Goal: Task Accomplishment & Management: Complete application form

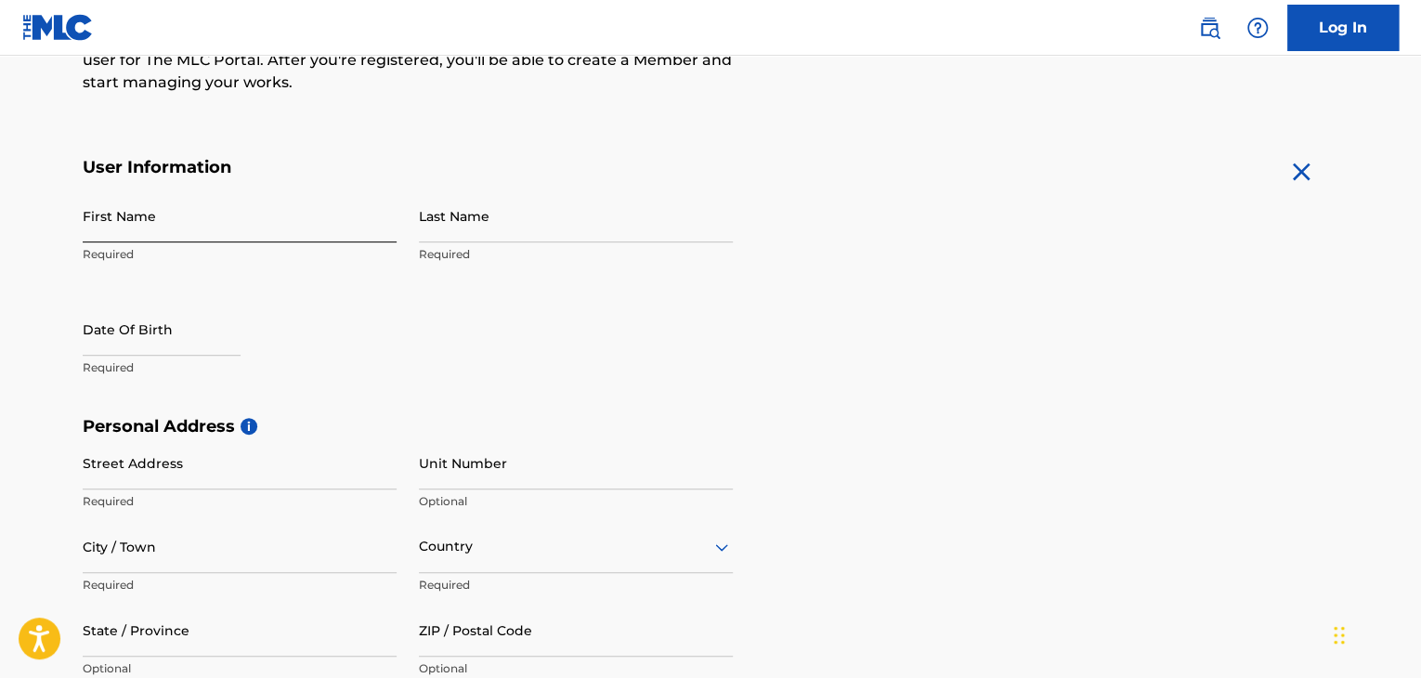
click at [193, 222] on input "First Name" at bounding box center [240, 215] width 314 height 53
type input "[PERSON_NAME]"
type input "brooks"
select select "8"
select select "2025"
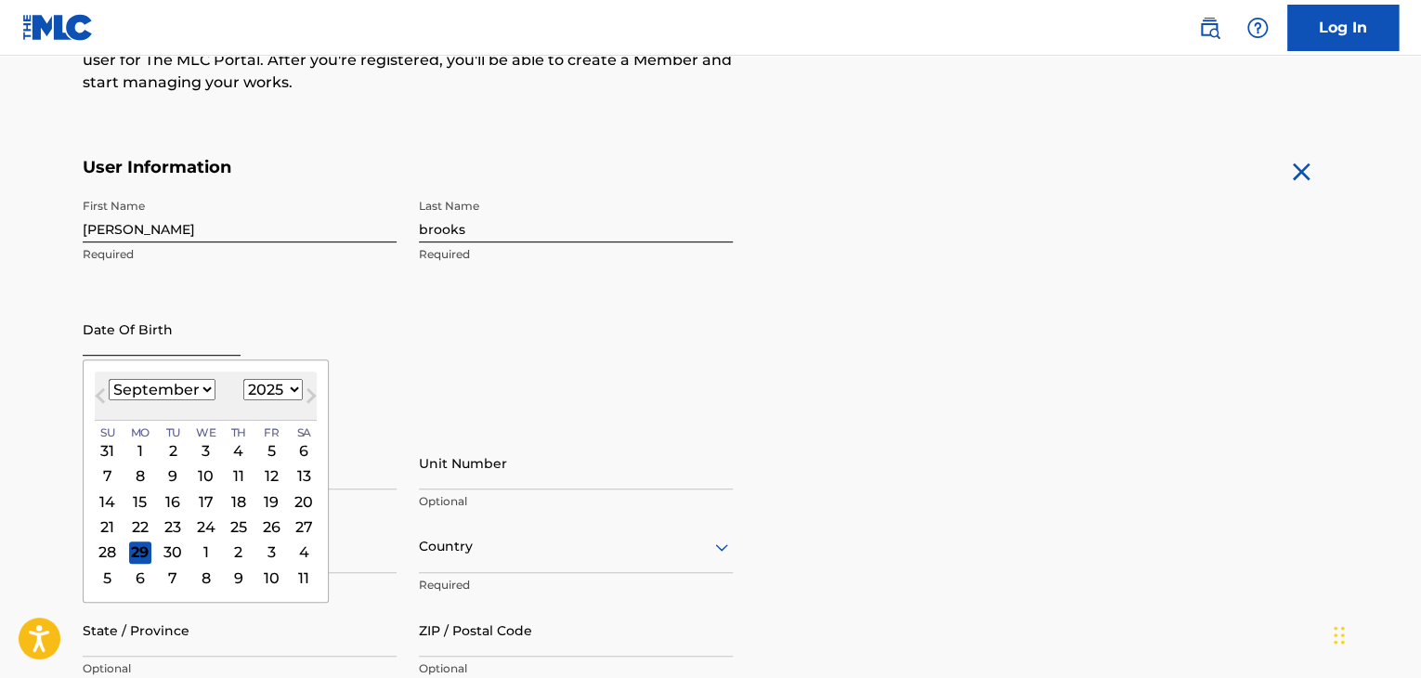
click at [139, 340] on input "text" at bounding box center [162, 329] width 158 height 53
click at [206, 387] on select "January February March April May June July August September October November De…" at bounding box center [162, 389] width 107 height 21
select select "9"
click at [109, 379] on select "January February March April May June July August September October November De…" at bounding box center [162, 389] width 107 height 21
click at [238, 555] on div "30" at bounding box center [239, 553] width 22 height 22
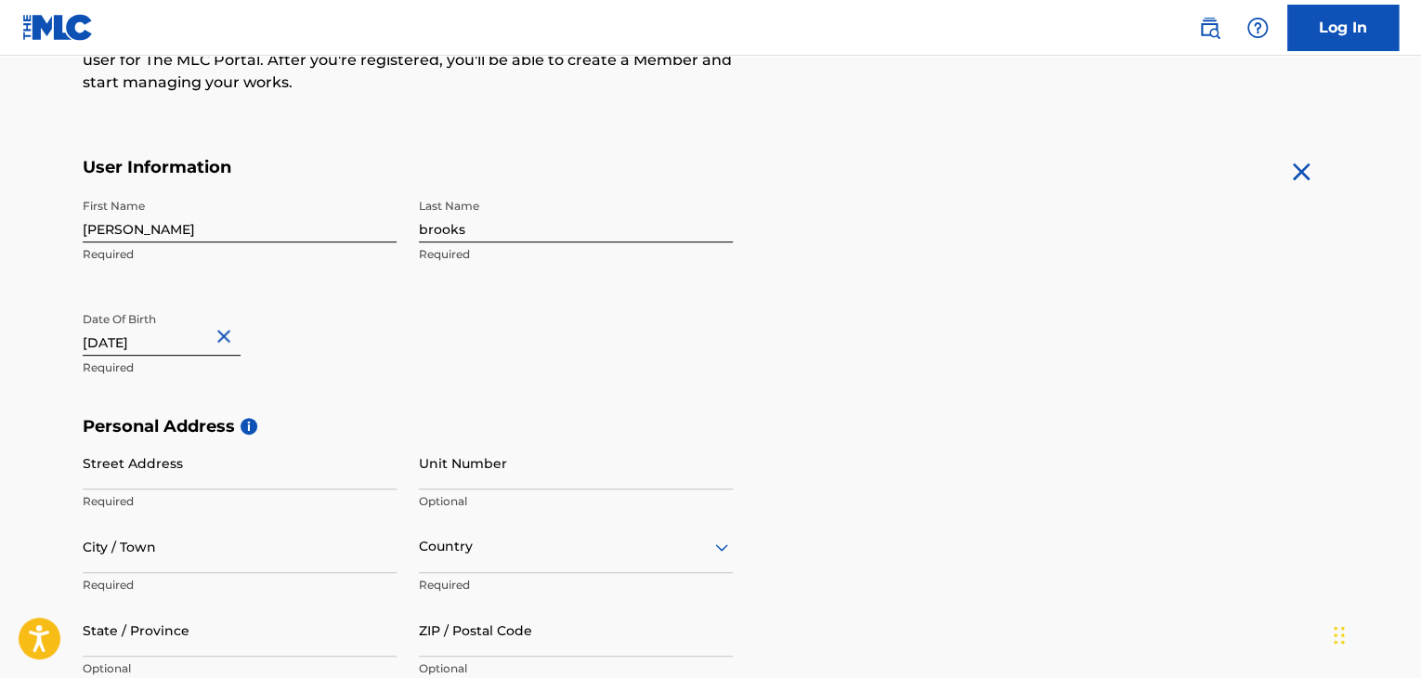
type input "[DATE]"
click at [346, 395] on div "First Name [PERSON_NAME] Required Last Name [PERSON_NAME] Required Date Of Birt…" at bounding box center [408, 302] width 650 height 227
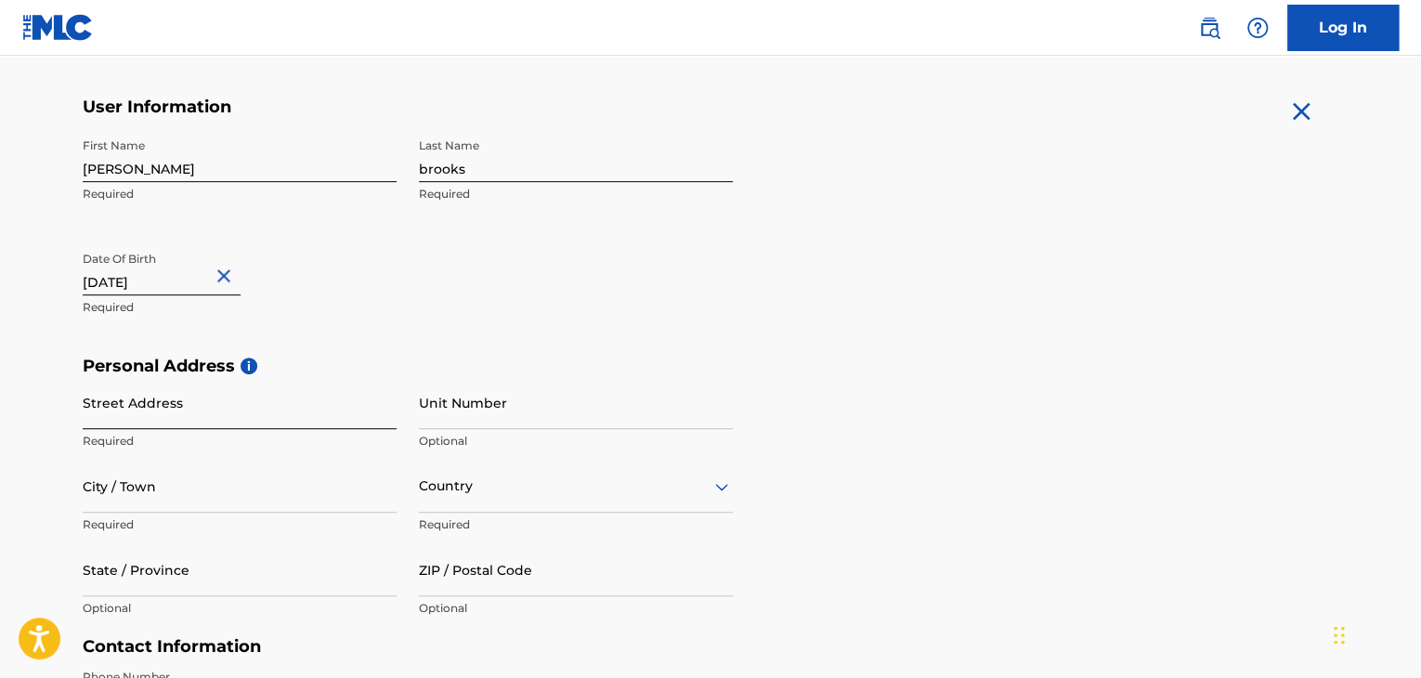
scroll to position [372, 0]
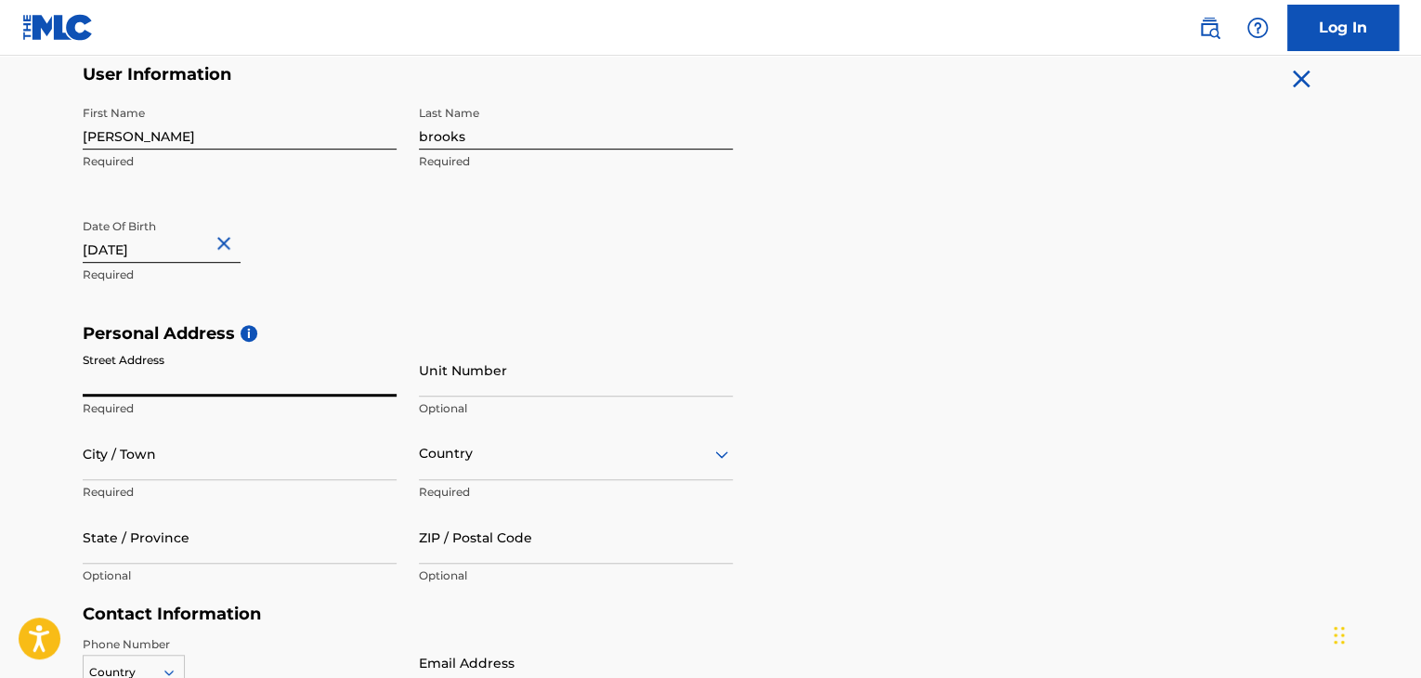
click at [217, 372] on input "Street Address" at bounding box center [240, 370] width 314 height 53
type input "[STREET_ADDRESS]"
type input "[GEOGRAPHIC_DATA]"
type input "[US_STATE]"
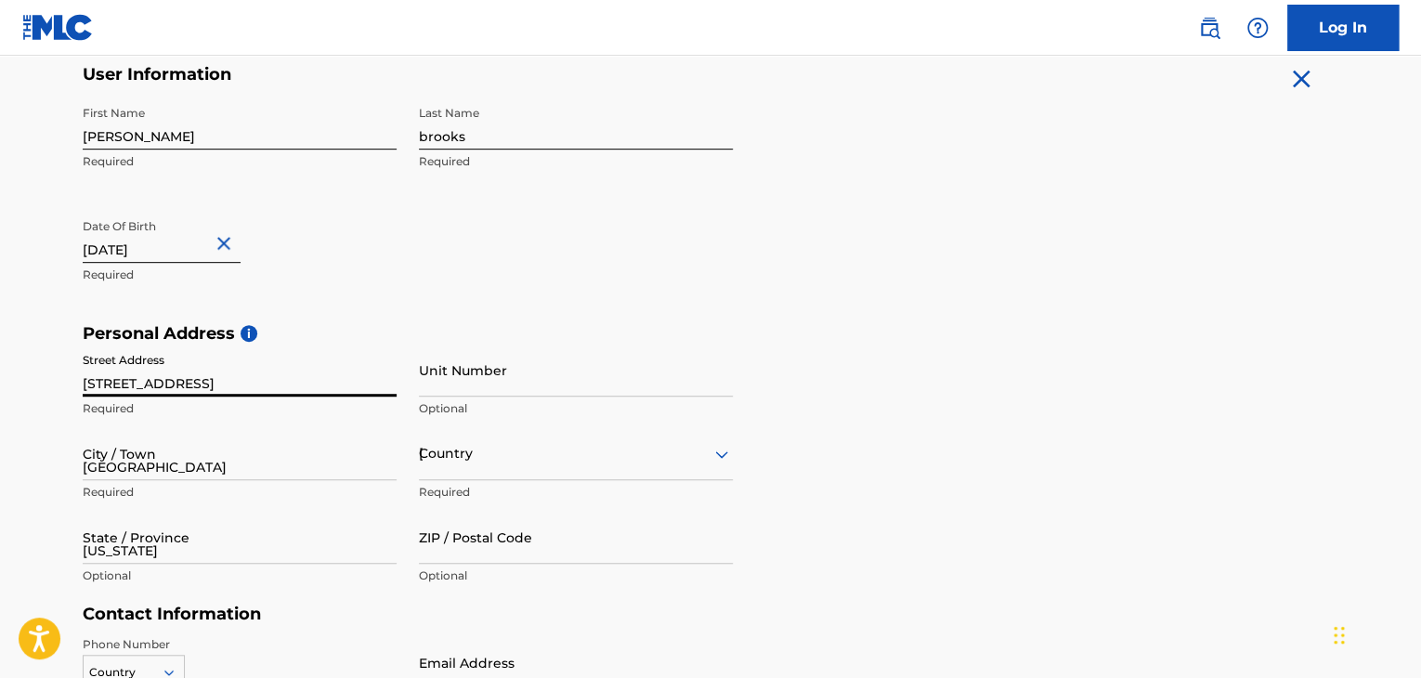
type input "27601"
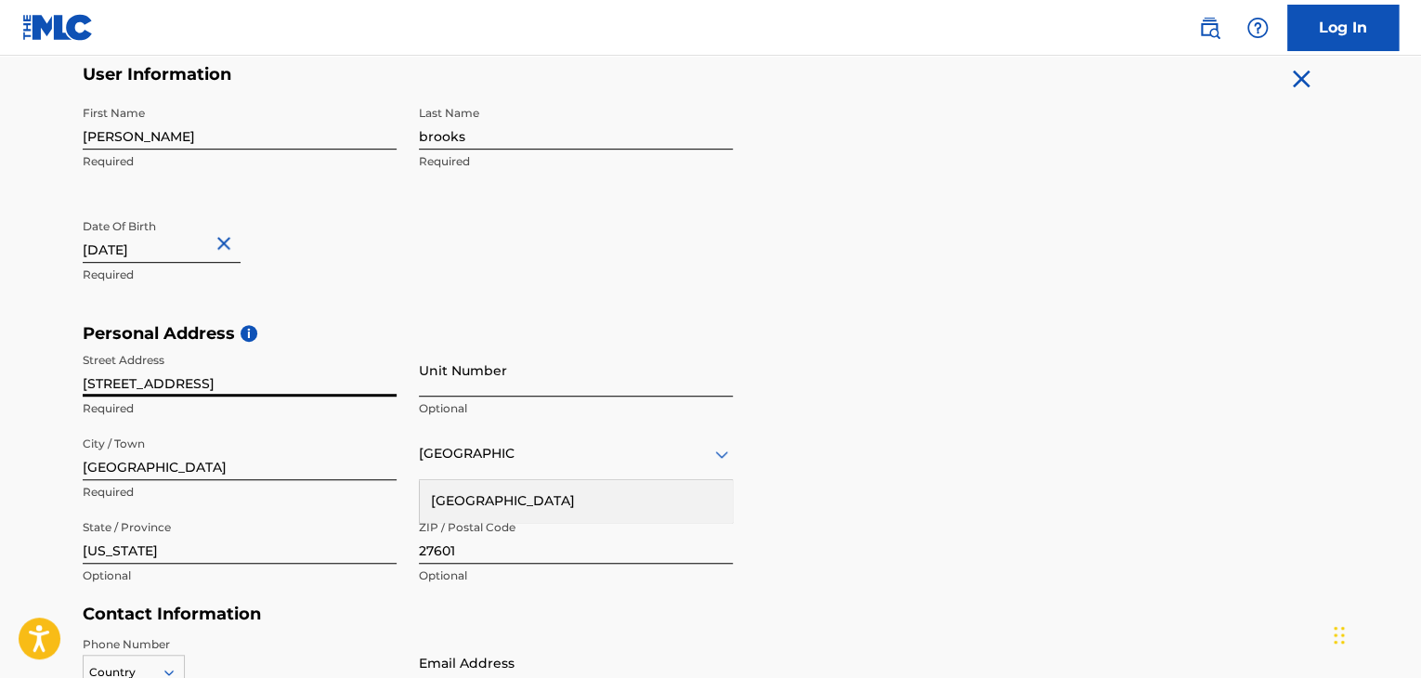
click at [454, 384] on input "Unit Number" at bounding box center [576, 370] width 314 height 53
type input "101"
click at [472, 316] on div "First Name [PERSON_NAME] Required Last Name [PERSON_NAME] Required Date Of Birt…" at bounding box center [408, 210] width 650 height 227
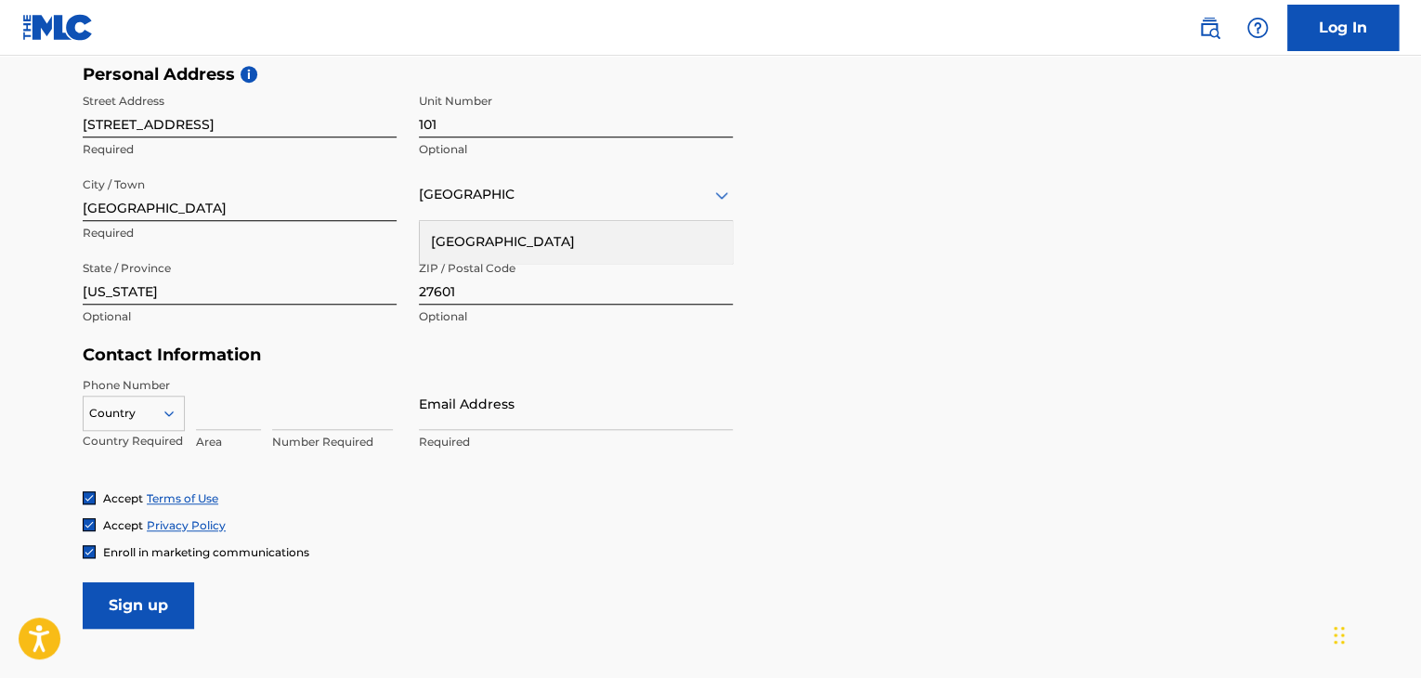
scroll to position [743, 0]
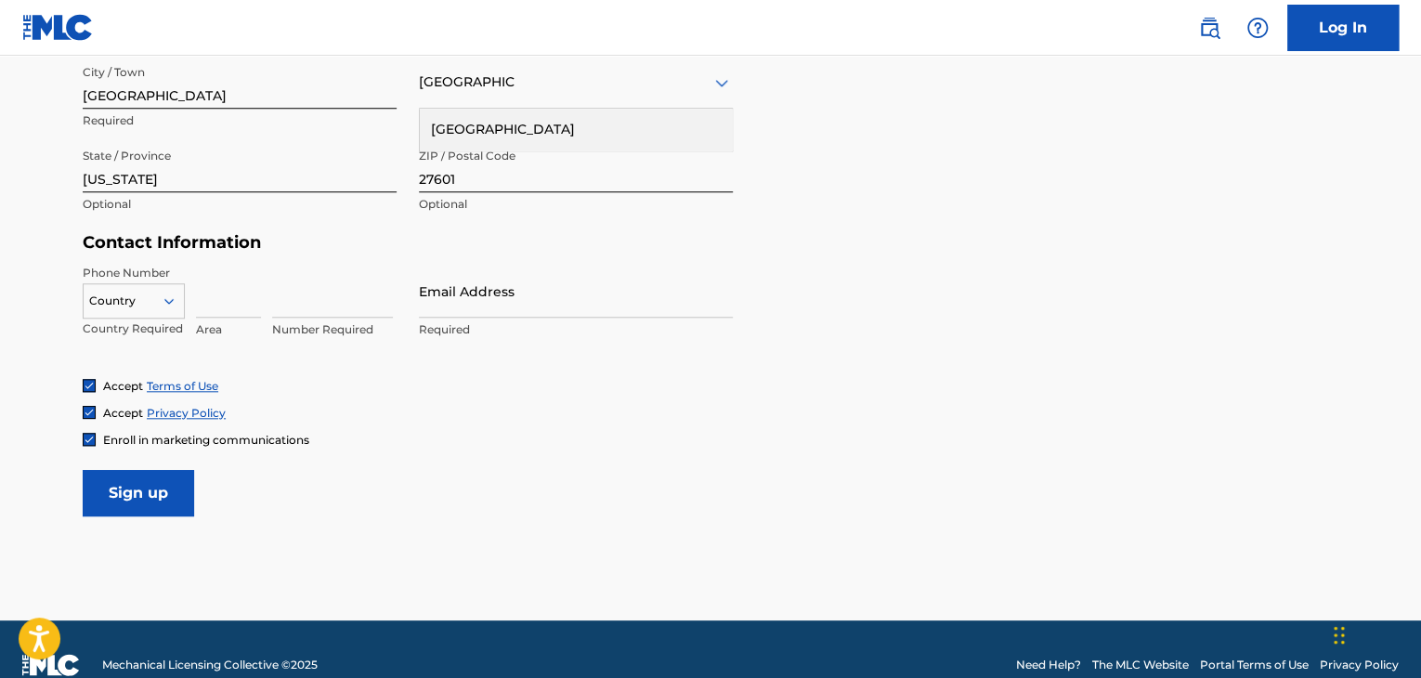
click at [160, 305] on div at bounding box center [134, 301] width 100 height 20
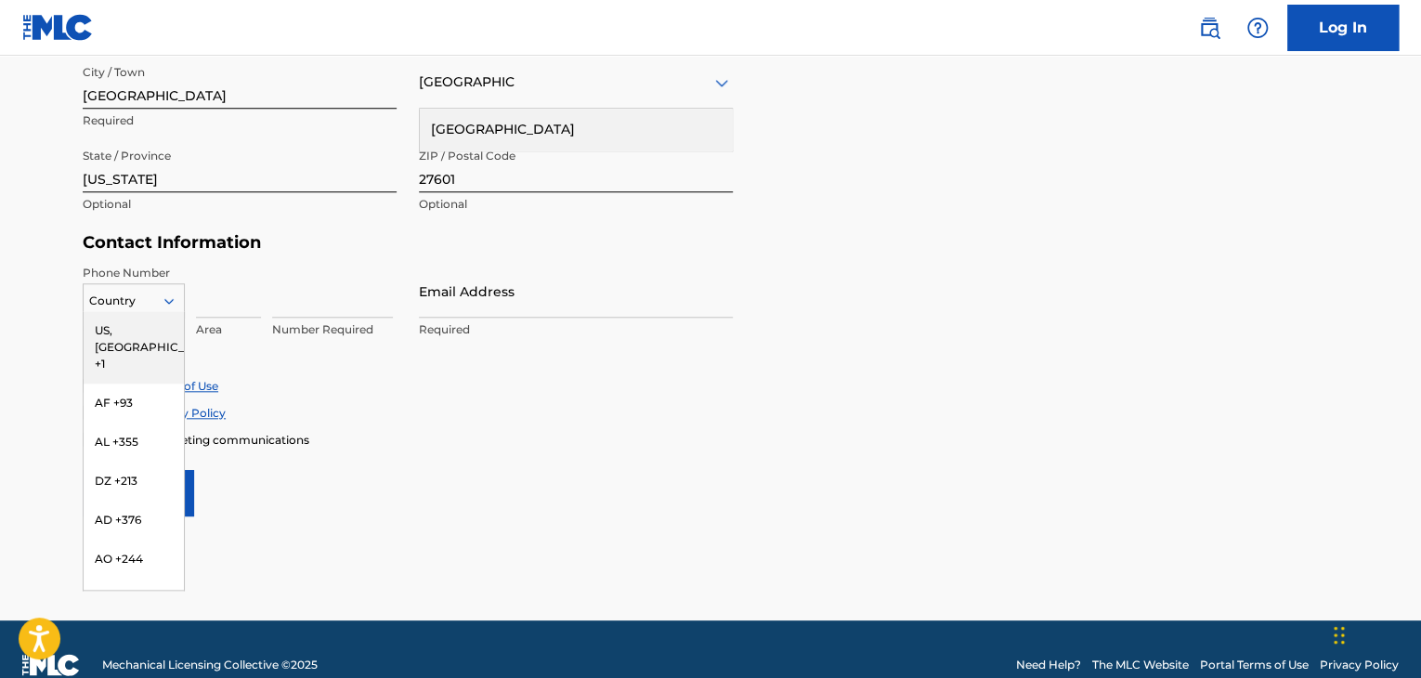
click at [160, 305] on div at bounding box center [134, 301] width 100 height 20
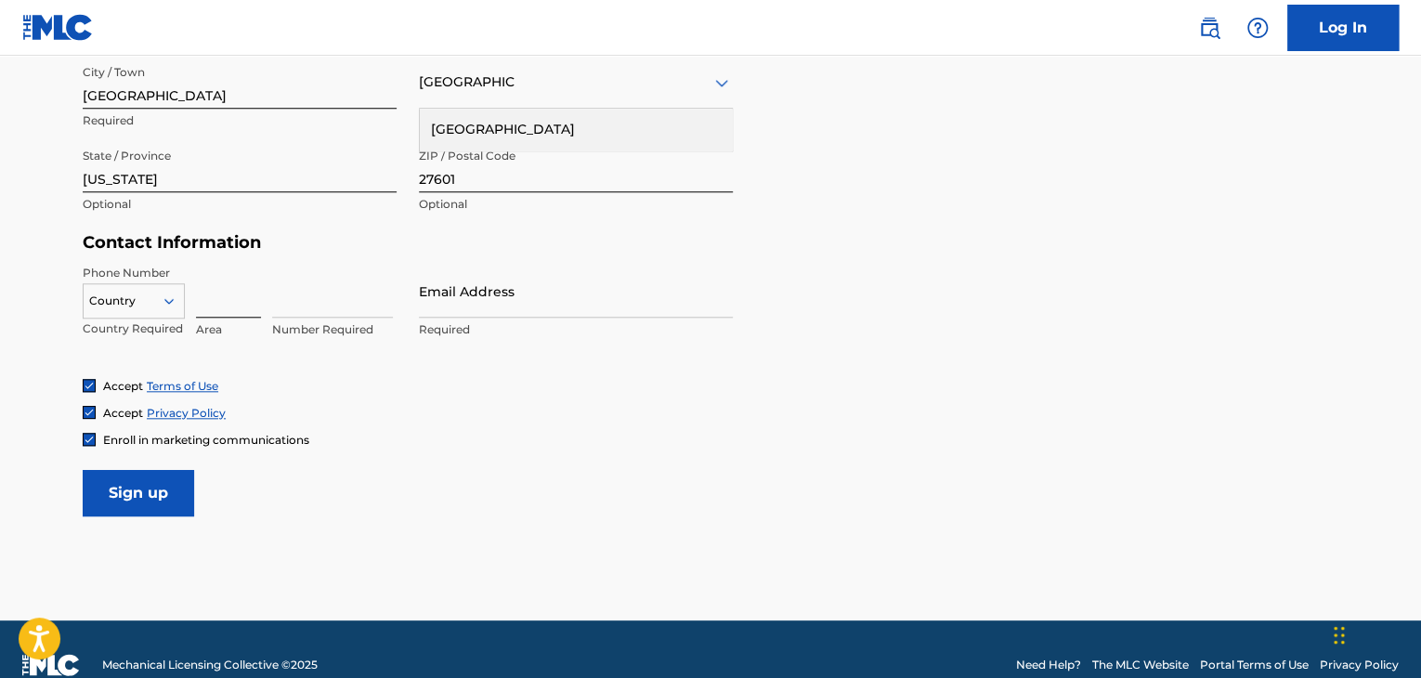
click at [248, 292] on input at bounding box center [228, 291] width 65 height 53
type input "9"
type input "919"
click at [331, 309] on input at bounding box center [332, 291] width 121 height 53
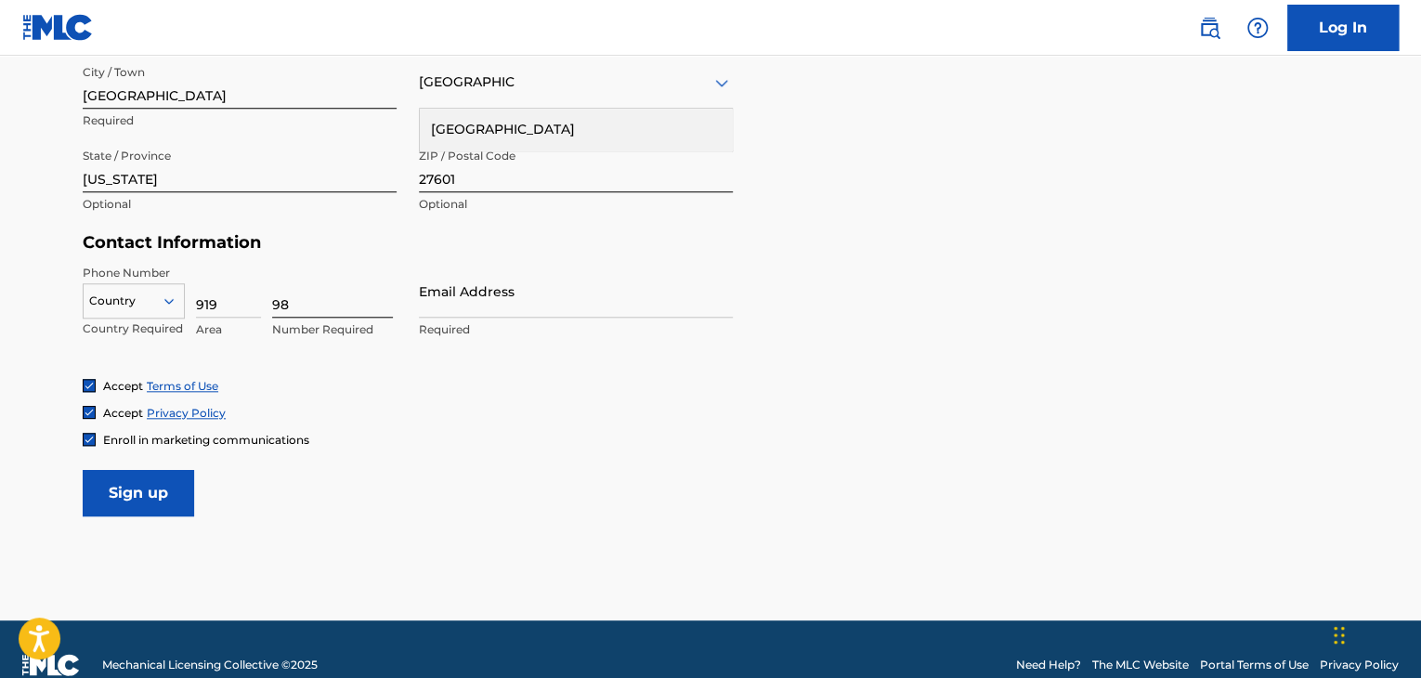
type input "9"
click at [245, 306] on input "919" at bounding box center [228, 291] width 65 height 53
type input "9"
type input "919"
click at [322, 306] on input at bounding box center [332, 291] width 121 height 53
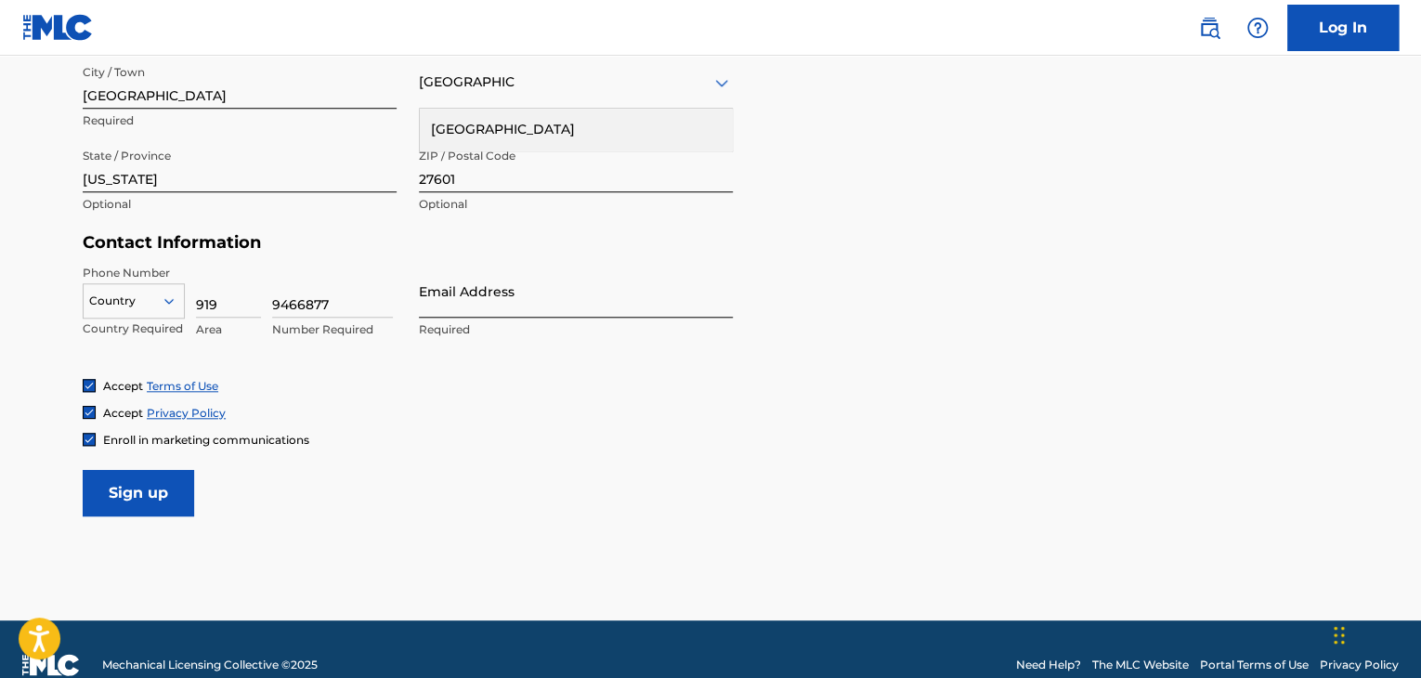
type input "9466877"
click at [483, 305] on input "Email Address" at bounding box center [576, 291] width 314 height 53
type input "[PERSON_NAME][EMAIL_ADDRESS][DOMAIN_NAME]"
click at [369, 365] on div "Phone Number Country Country Required 919 Area 9466877 Number Required Email Ad…" at bounding box center [408, 321] width 650 height 113
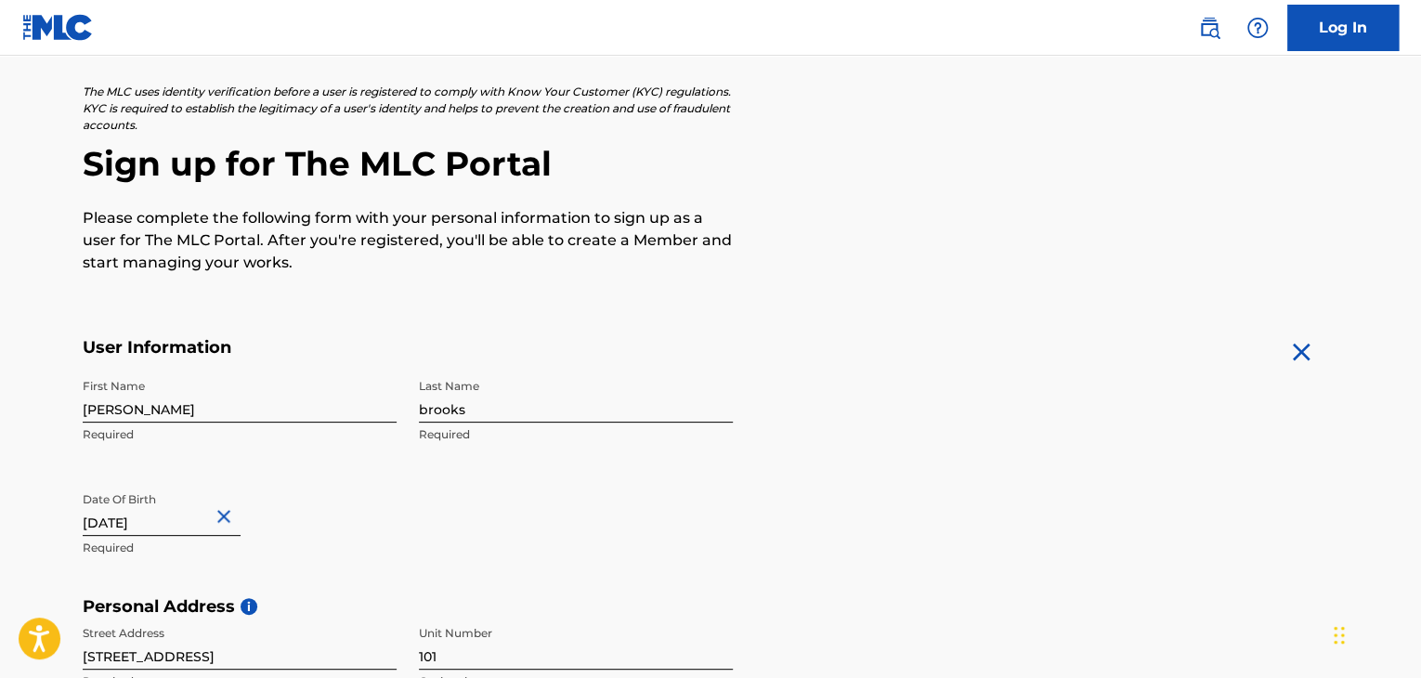
scroll to position [93, 0]
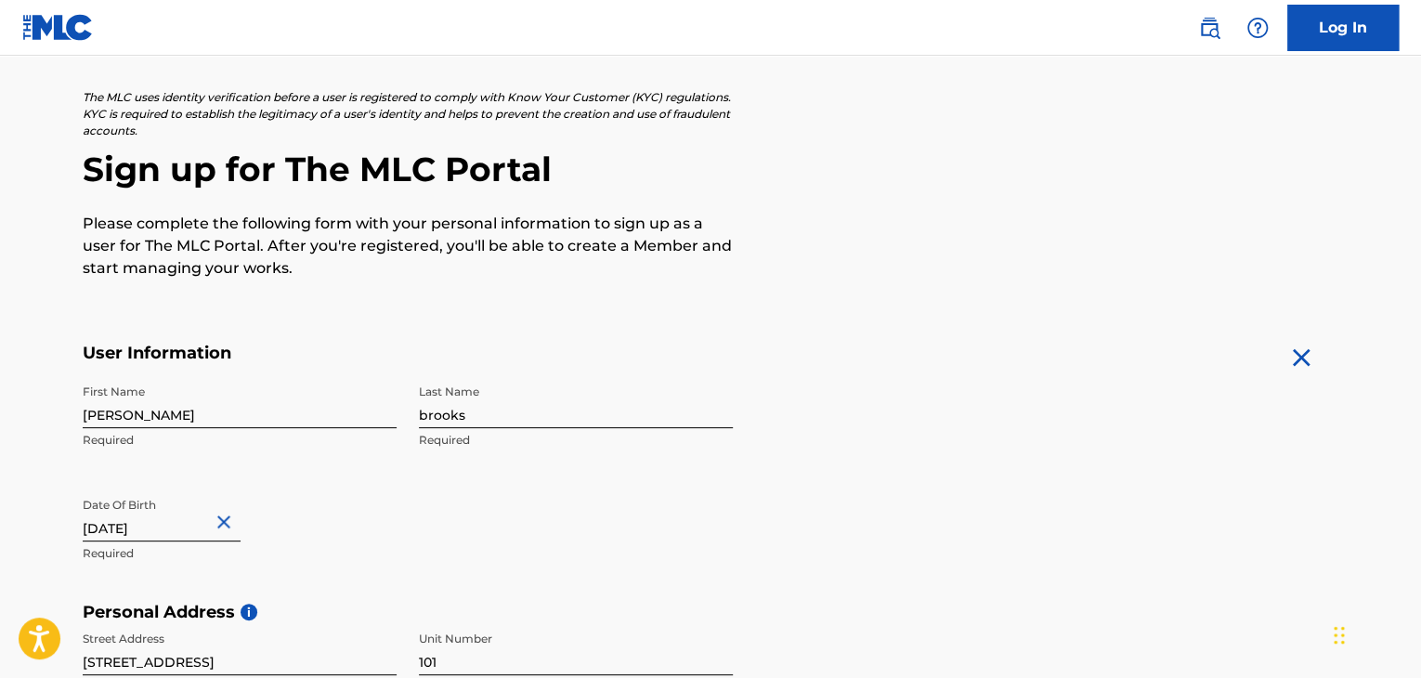
click at [96, 421] on input "[PERSON_NAME]" at bounding box center [240, 401] width 314 height 53
type input "[PERSON_NAME]"
click at [428, 413] on input "brooks" at bounding box center [576, 401] width 314 height 53
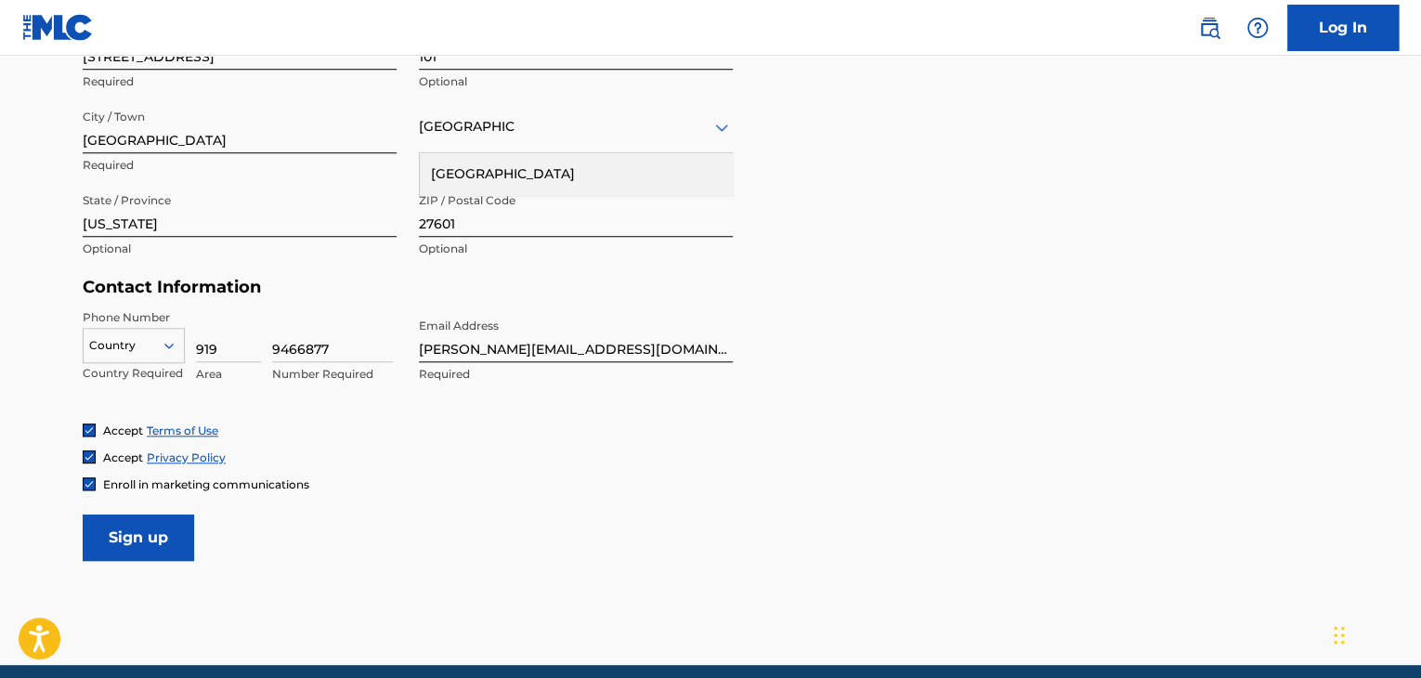
scroll to position [743, 0]
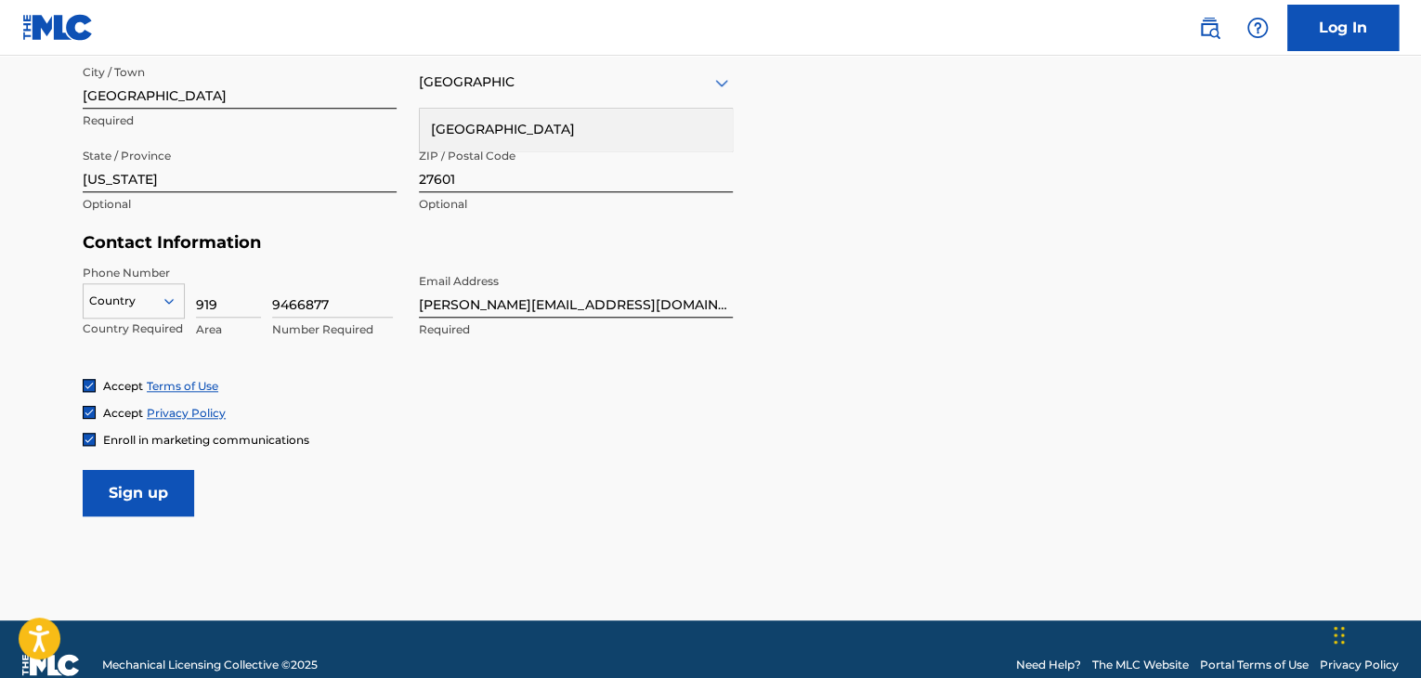
type input "[PERSON_NAME]"
click at [160, 299] on div at bounding box center [134, 301] width 100 height 20
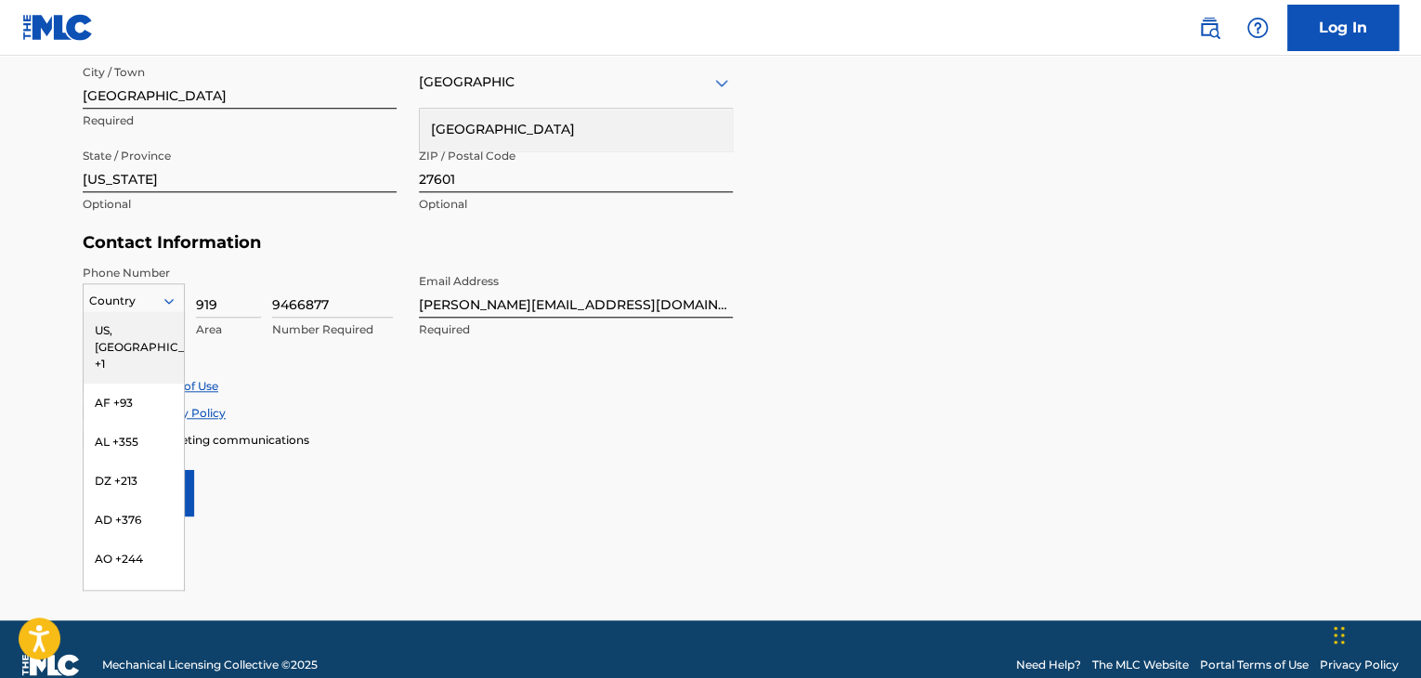
click at [160, 298] on div at bounding box center [134, 301] width 100 height 20
click at [145, 328] on div "US, [GEOGRAPHIC_DATA] +1" at bounding box center [134, 347] width 100 height 72
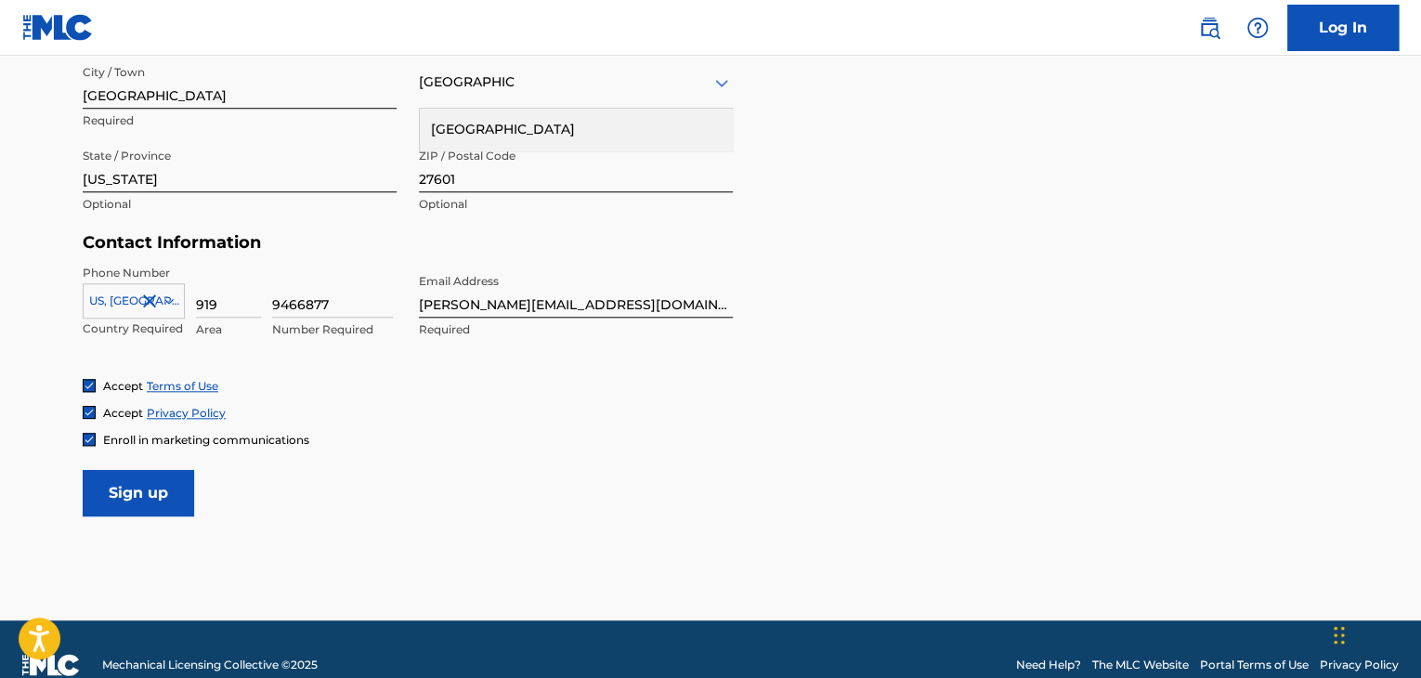
click at [348, 395] on div "Accept Terms of Use Accept Privacy Policy Enroll in marketing communications" at bounding box center [711, 413] width 1256 height 70
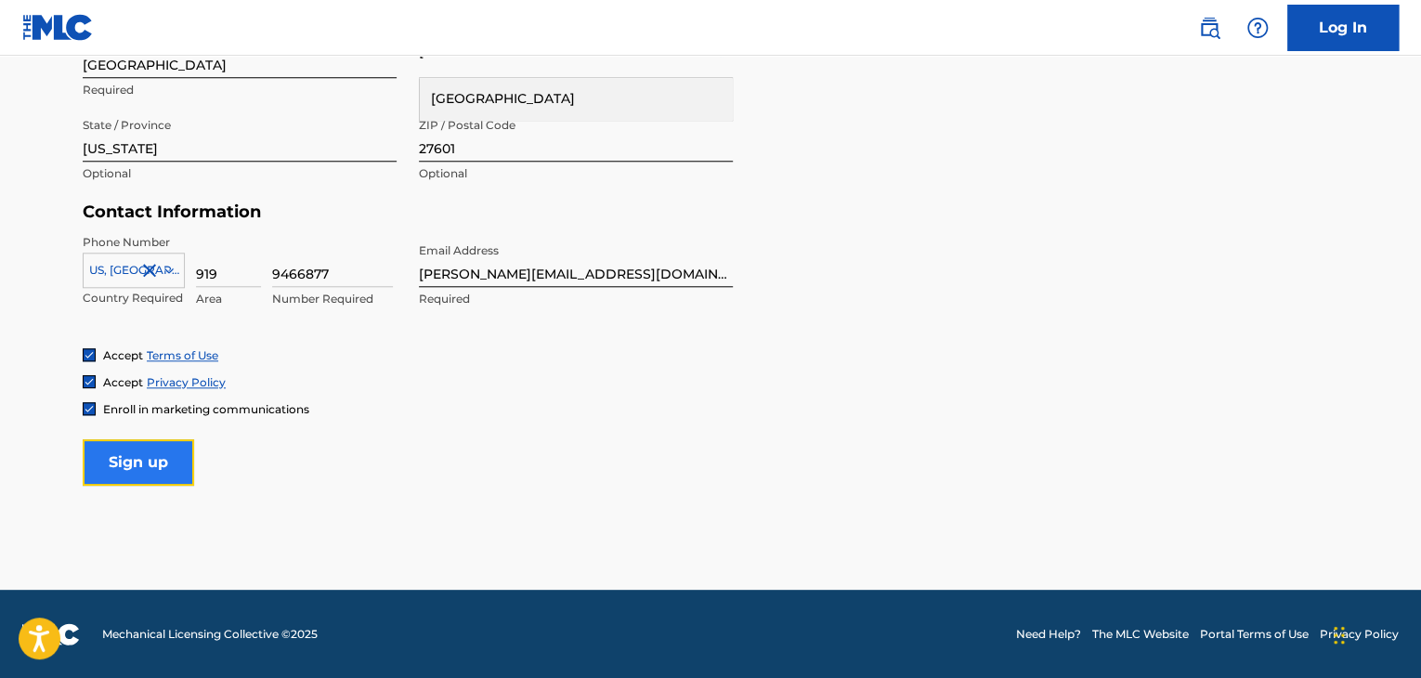
click at [156, 456] on input "Sign up" at bounding box center [138, 462] width 111 height 46
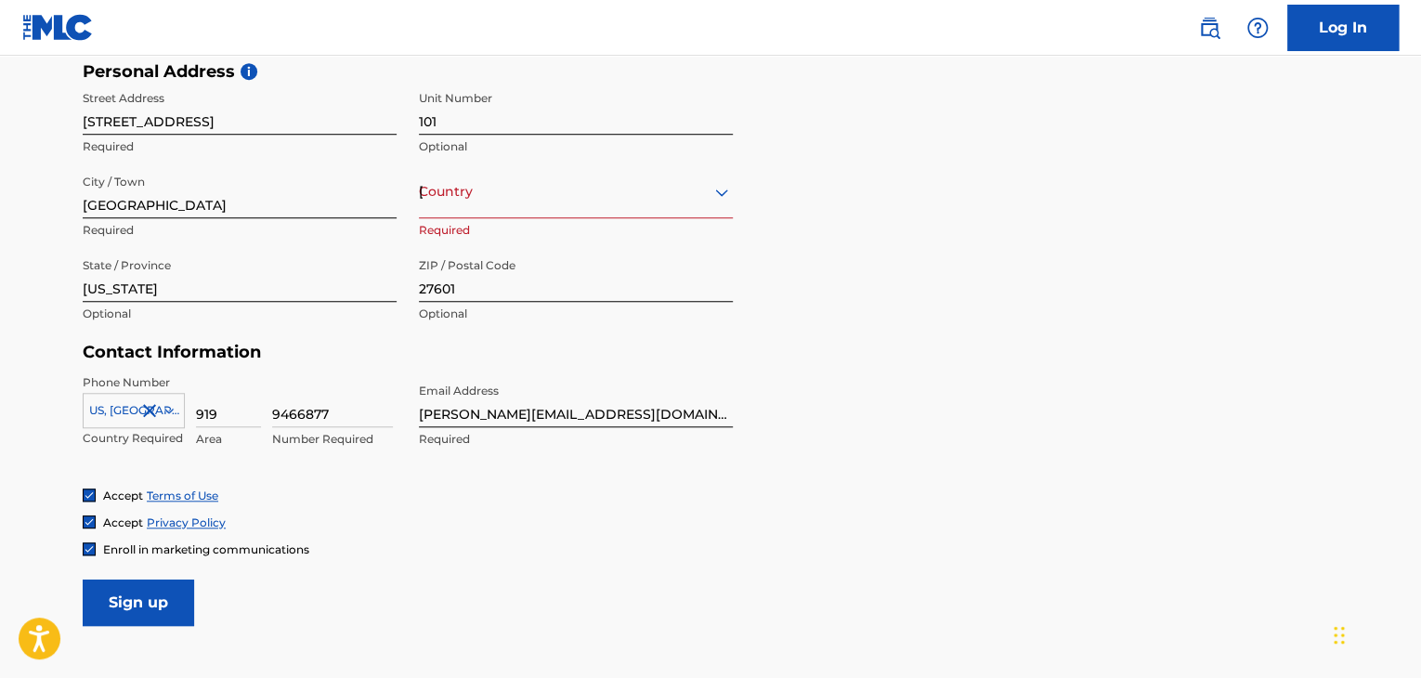
scroll to position [588, 0]
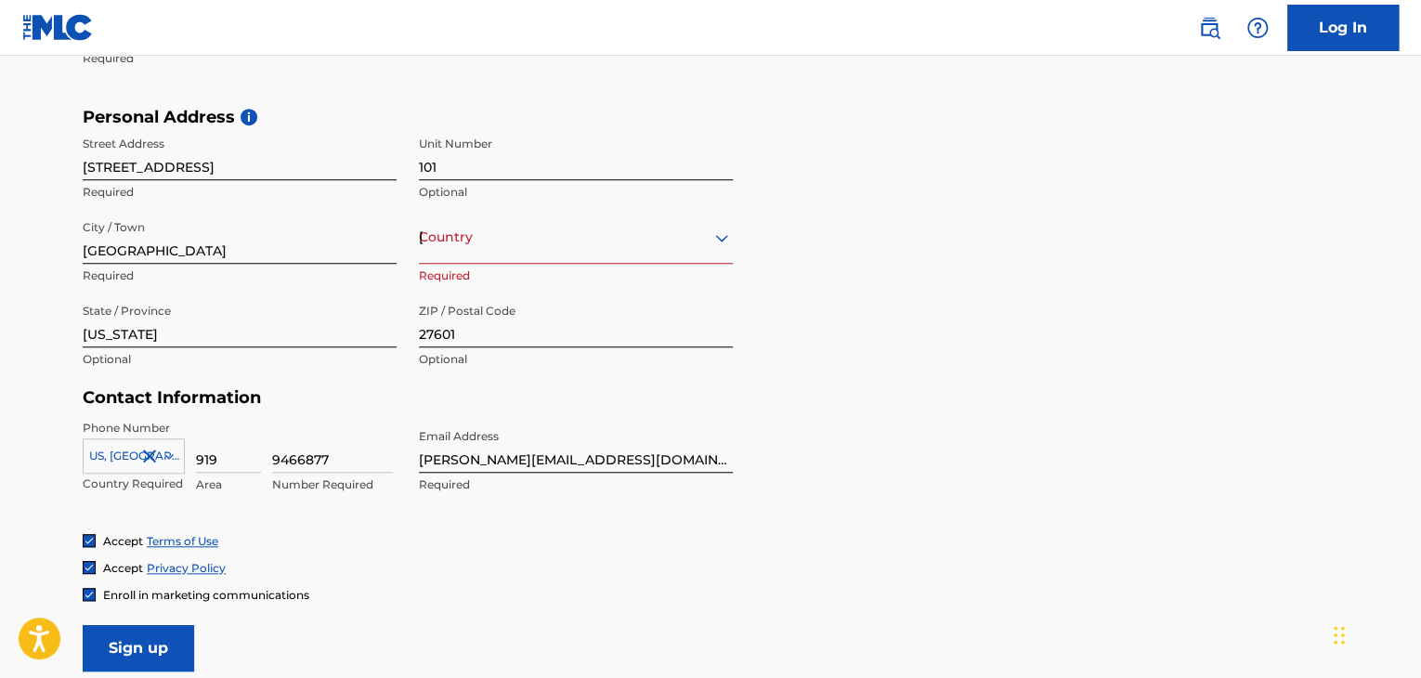
click at [457, 242] on div "[GEOGRAPHIC_DATA]" at bounding box center [576, 237] width 314 height 23
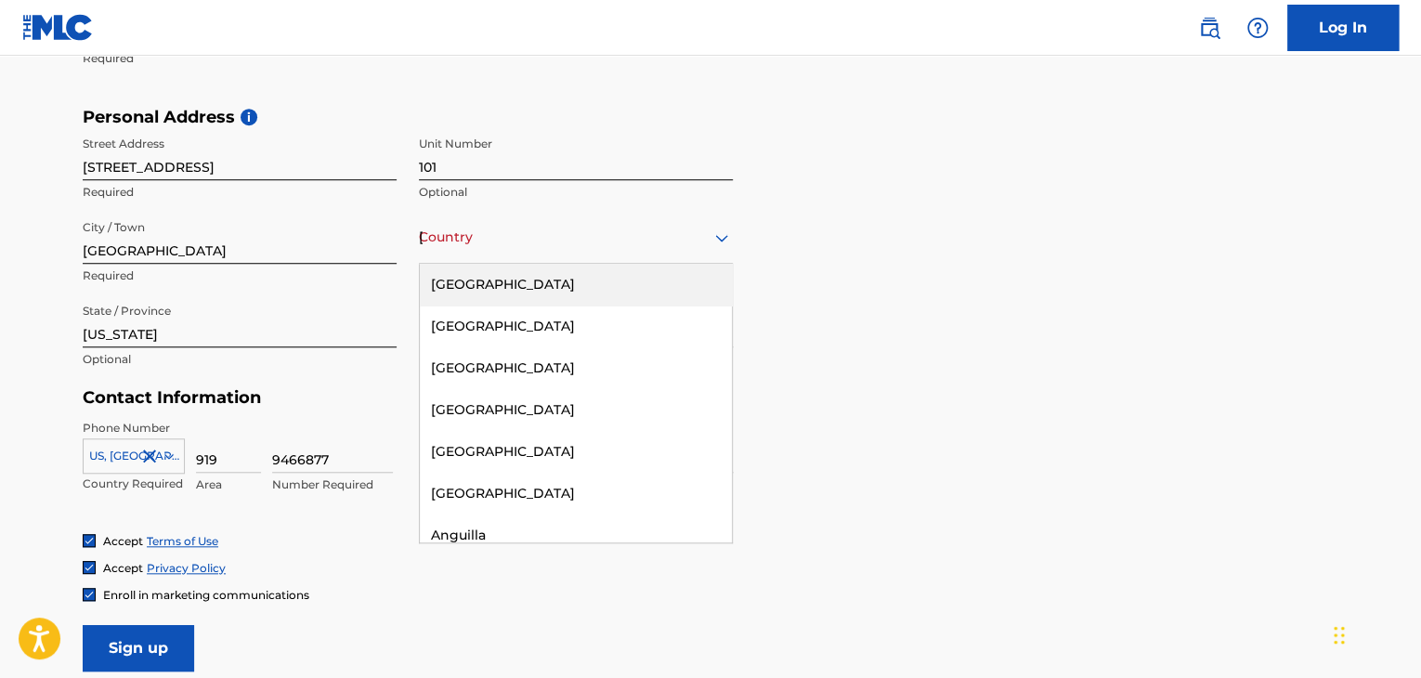
click at [474, 277] on div "[GEOGRAPHIC_DATA]" at bounding box center [576, 285] width 312 height 42
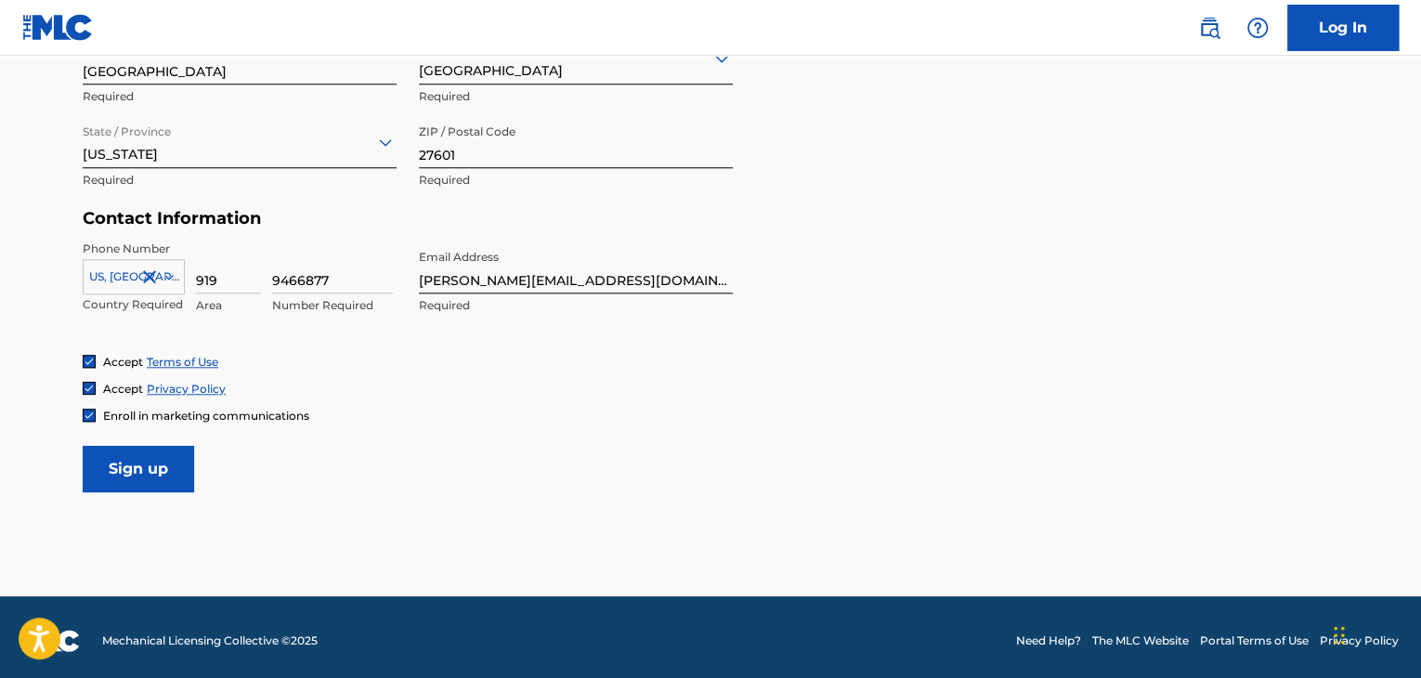
scroll to position [774, 0]
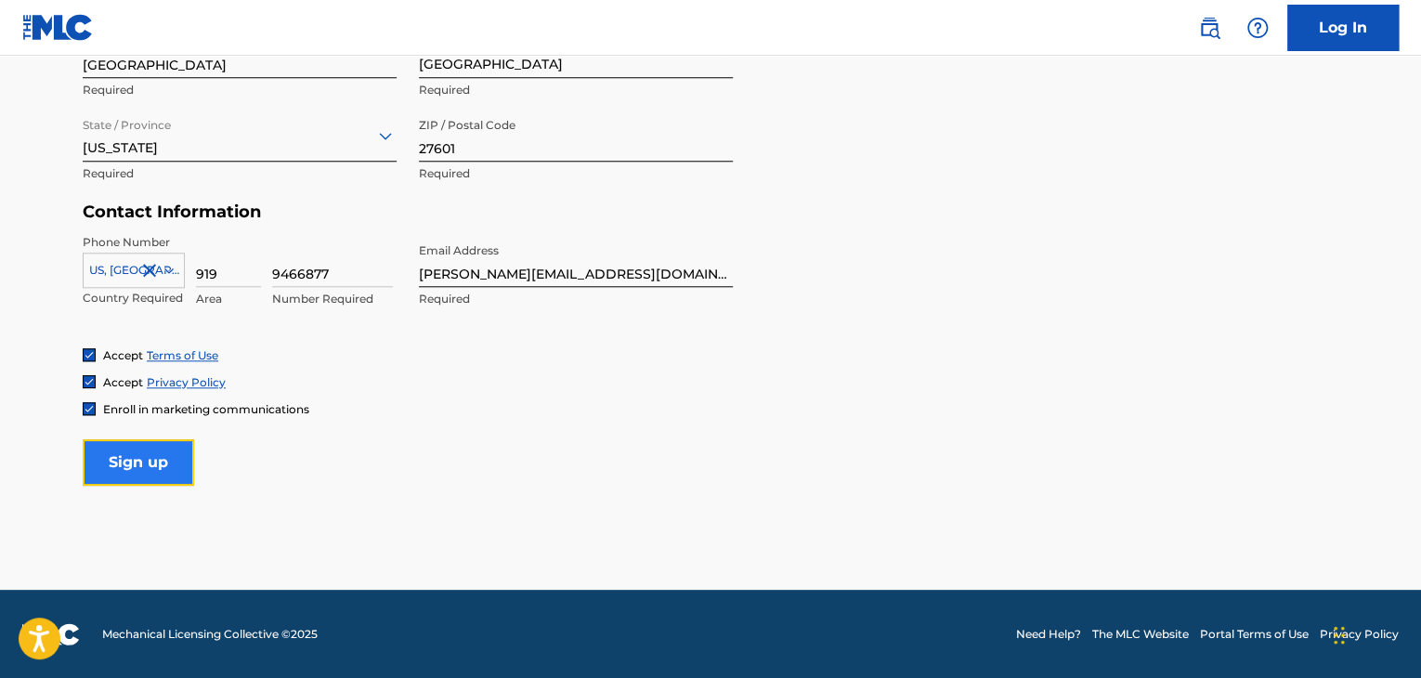
click at [159, 459] on input "Sign up" at bounding box center [138, 462] width 111 height 46
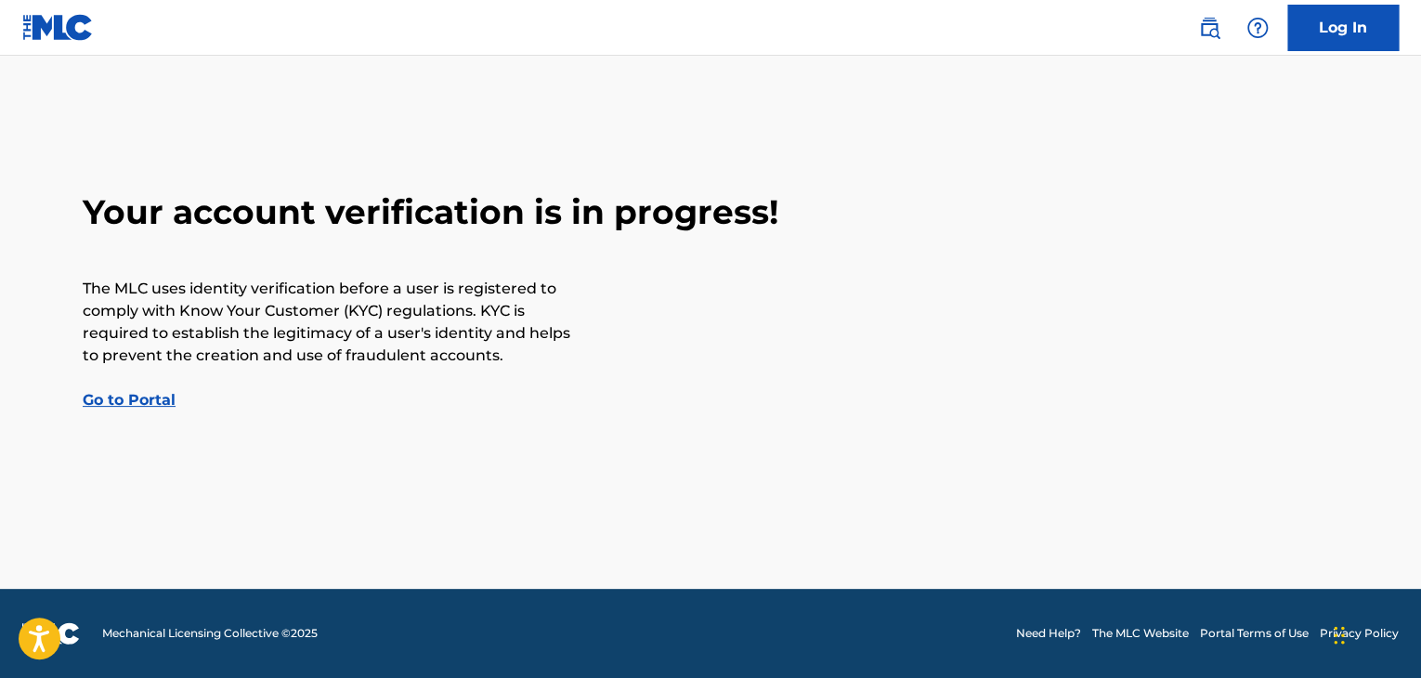
click at [126, 412] on main "Your account verification is in progress! The MLC uses identity verification be…" at bounding box center [710, 322] width 1421 height 533
click at [127, 398] on link "Go to Portal" at bounding box center [129, 400] width 93 height 18
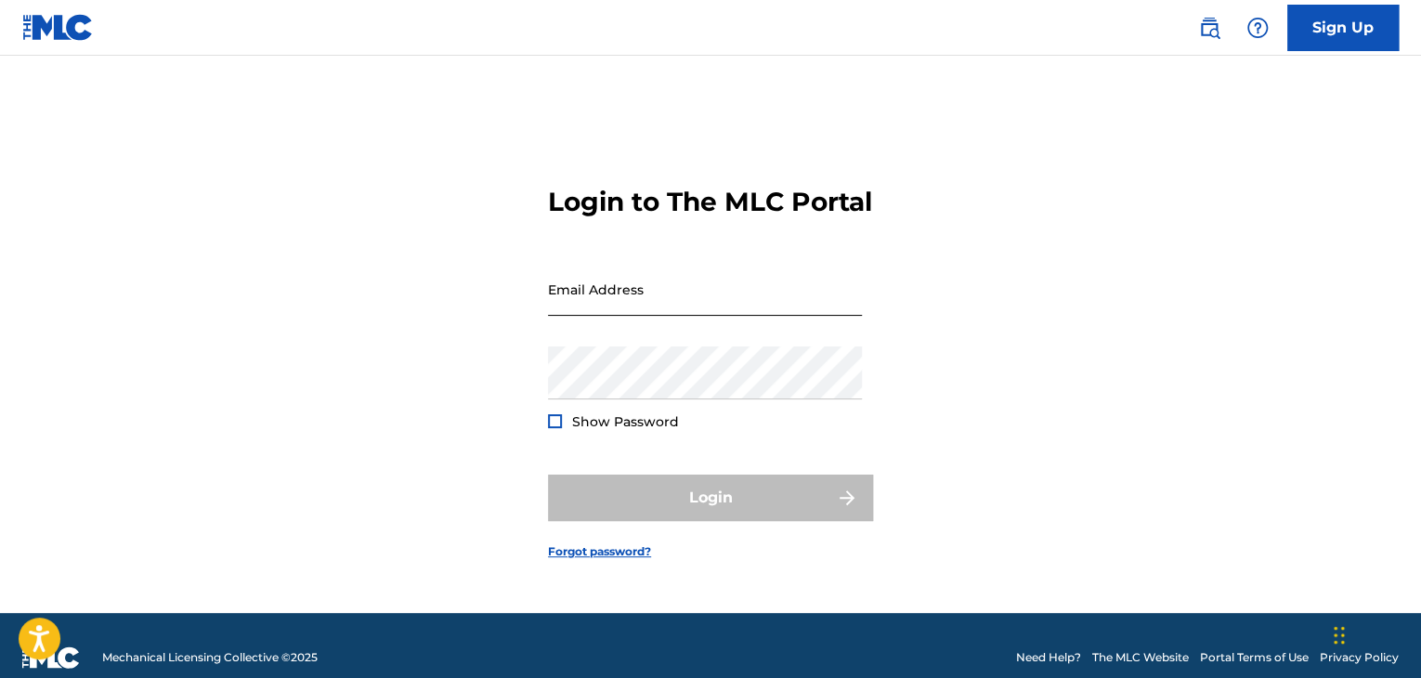
click at [565, 316] on input "Email Address" at bounding box center [705, 289] width 314 height 53
click at [639, 309] on input "Email Address" at bounding box center [705, 289] width 314 height 53
paste input "[PERSON_NAME][EMAIL_ADDRESS][DOMAIN_NAME]"
type input "[PERSON_NAME][EMAIL_ADDRESS][DOMAIN_NAME]"
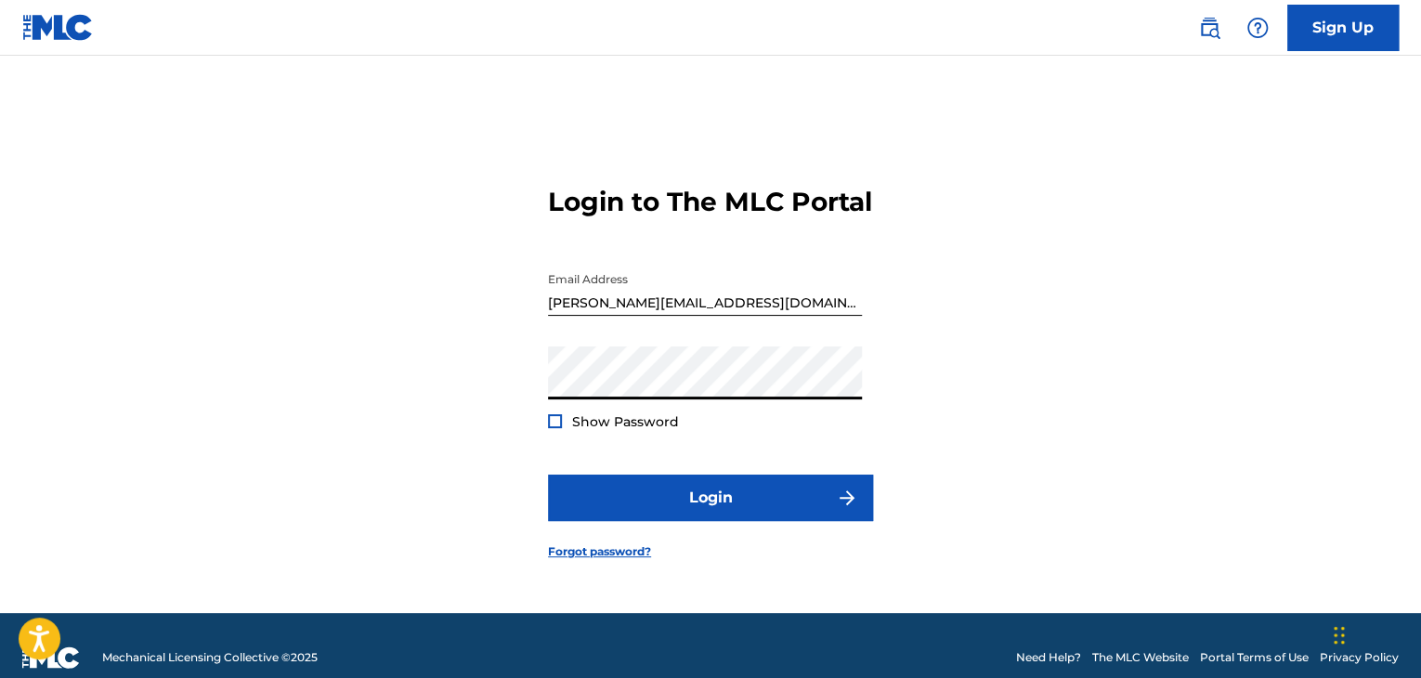
click at [548, 475] on button "Login" at bounding box center [710, 498] width 325 height 46
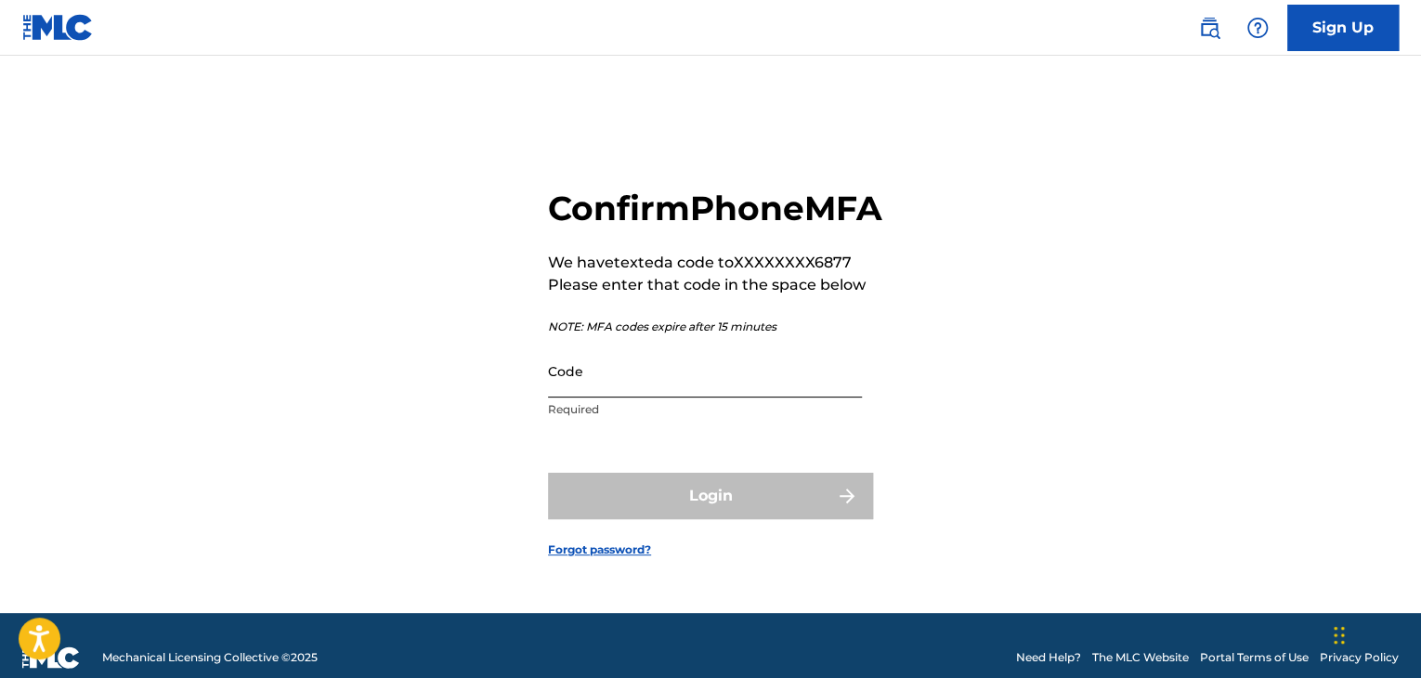
click at [727, 394] on input "Code" at bounding box center [705, 371] width 314 height 53
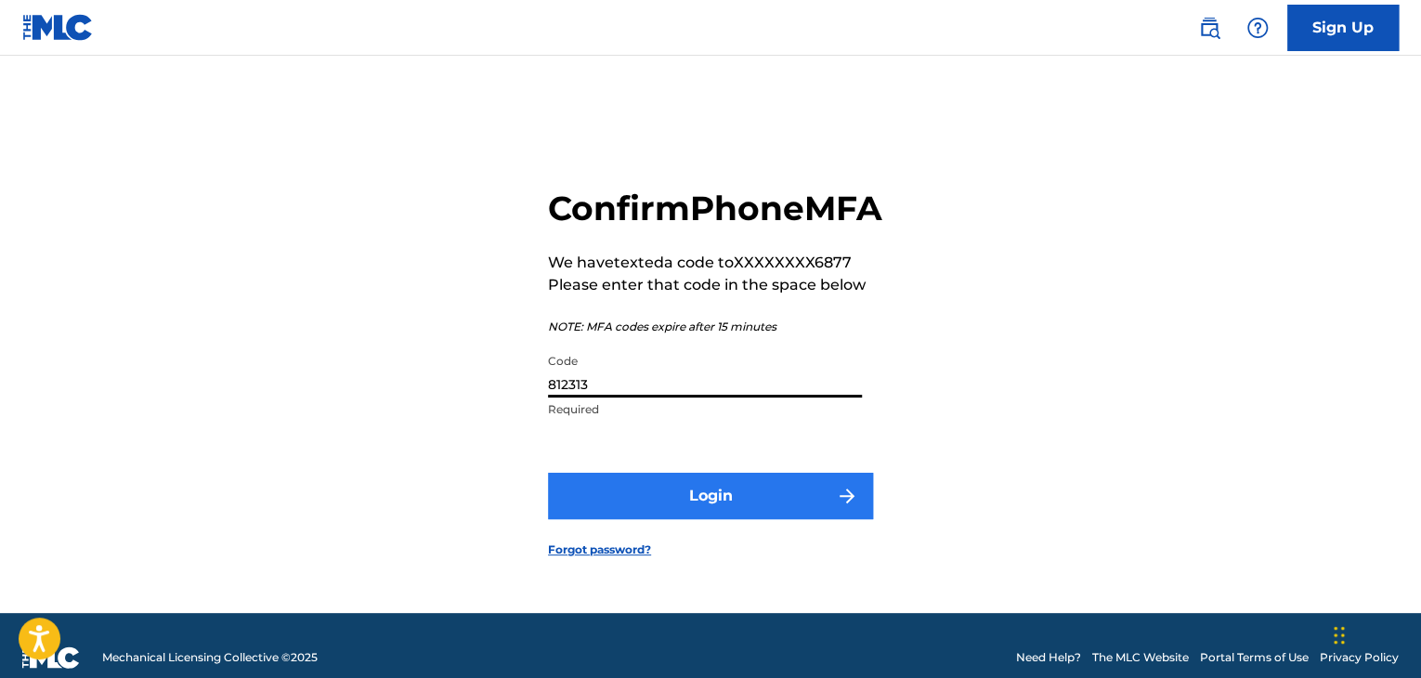
type input "812313"
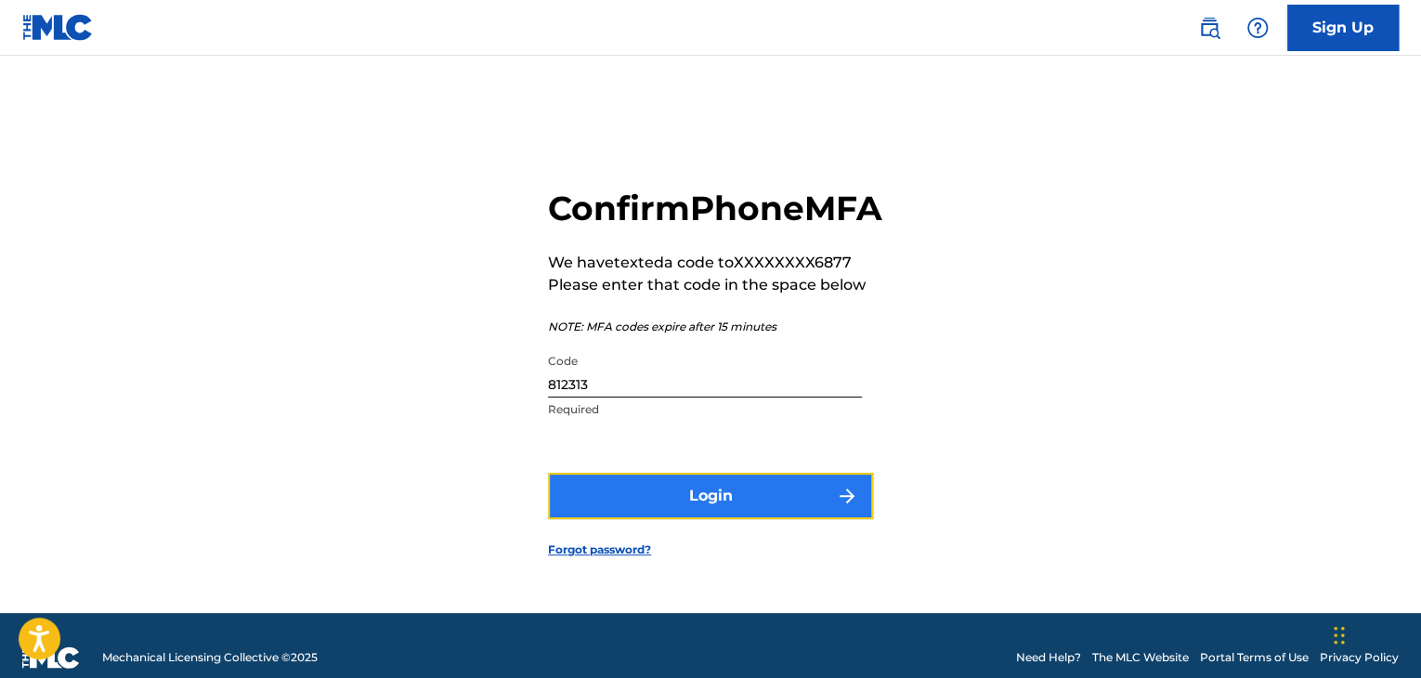
click at [733, 516] on button "Login" at bounding box center [710, 496] width 325 height 46
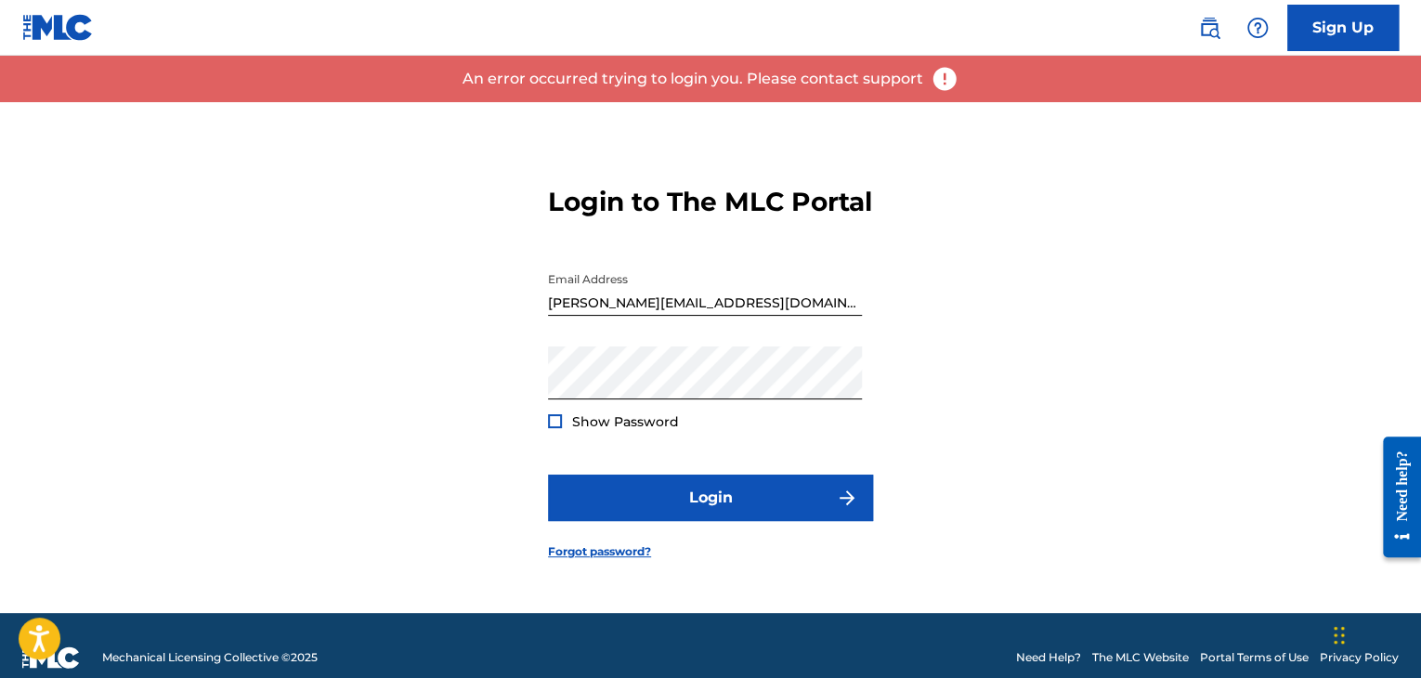
click at [554, 428] on div at bounding box center [555, 421] width 14 height 14
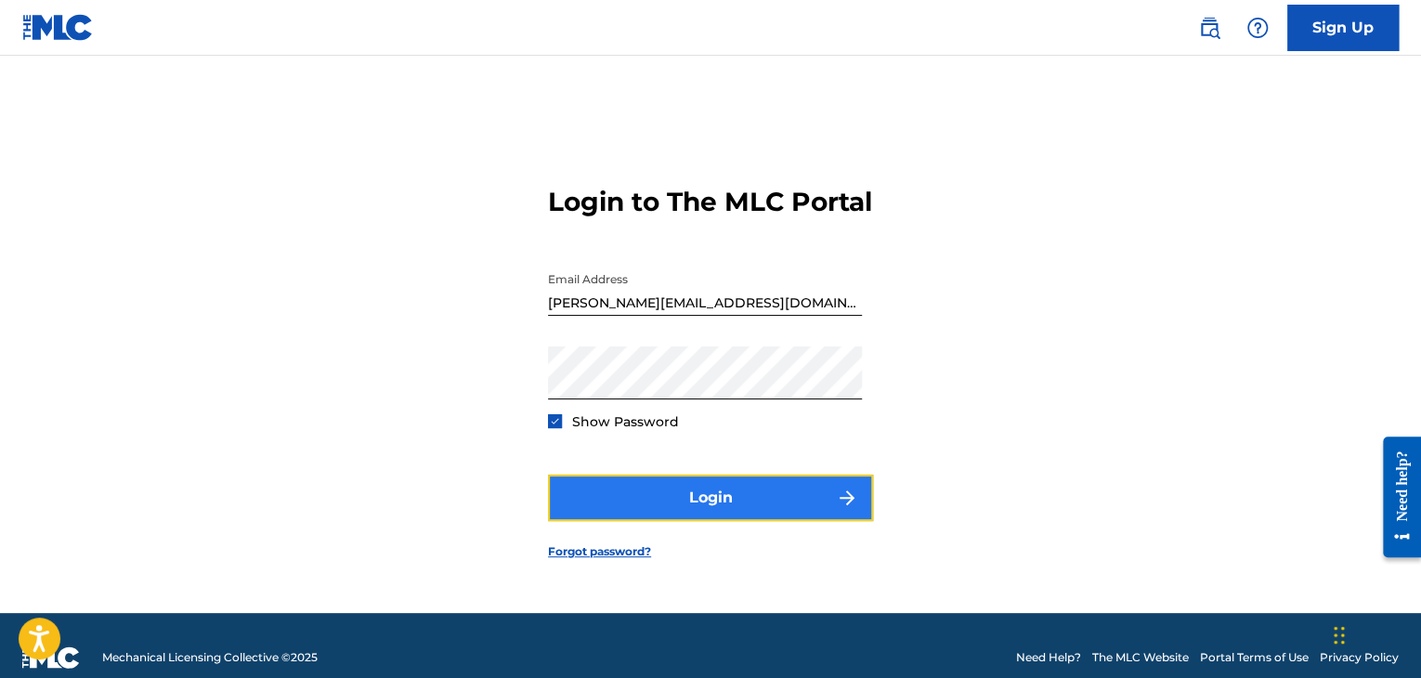
click at [657, 521] on button "Login" at bounding box center [710, 498] width 325 height 46
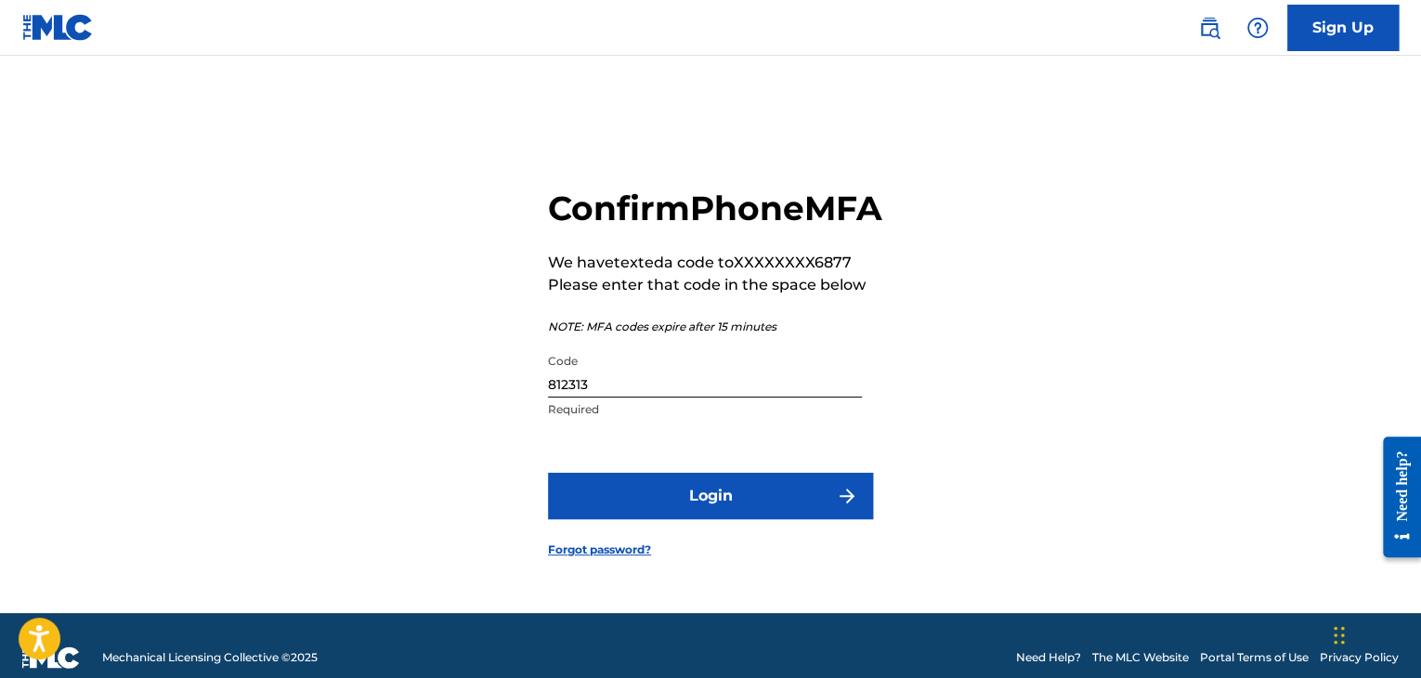
click at [637, 398] on input "812313" at bounding box center [705, 371] width 314 height 53
drag, startPoint x: 637, startPoint y: 410, endPoint x: 538, endPoint y: 410, distance: 99.4
click at [538, 410] on div "Confirm Phone MFA We have texted a code to XXXXXXXX6877 Please enter that code …" at bounding box center [710, 357] width 1300 height 511
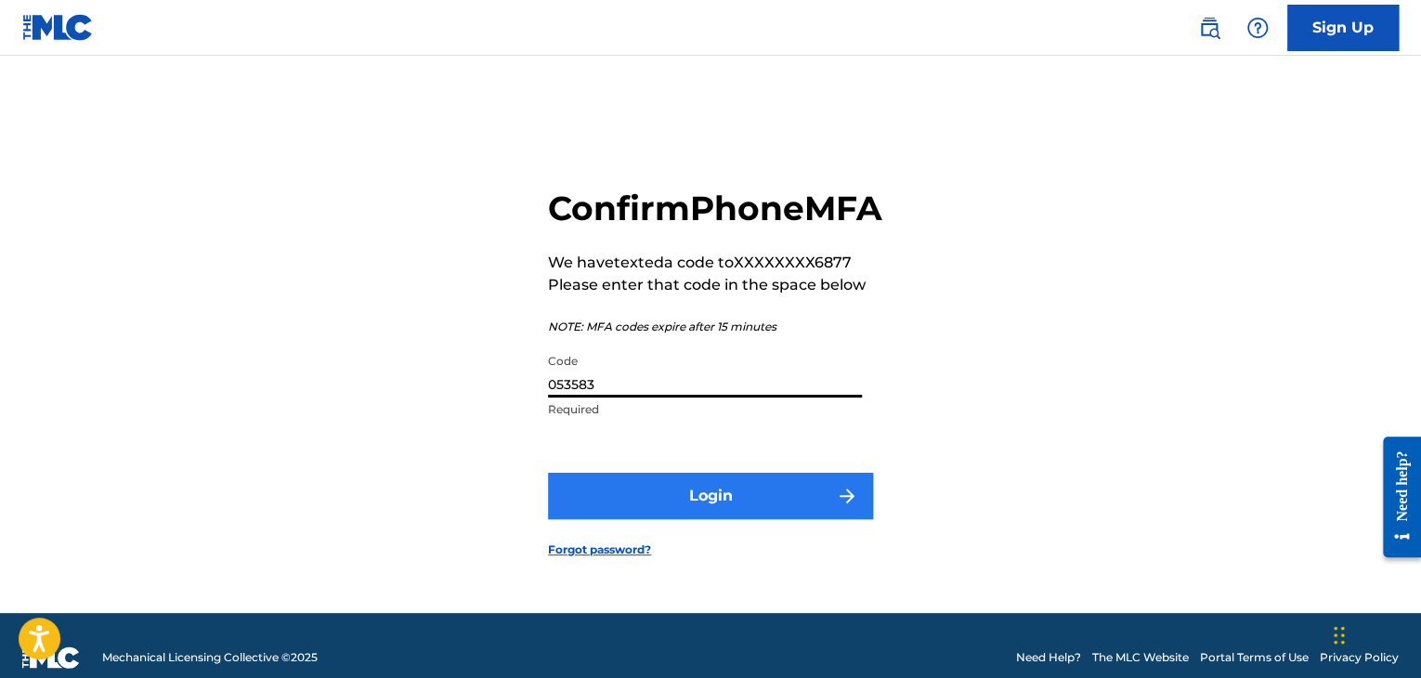
type input "053583"
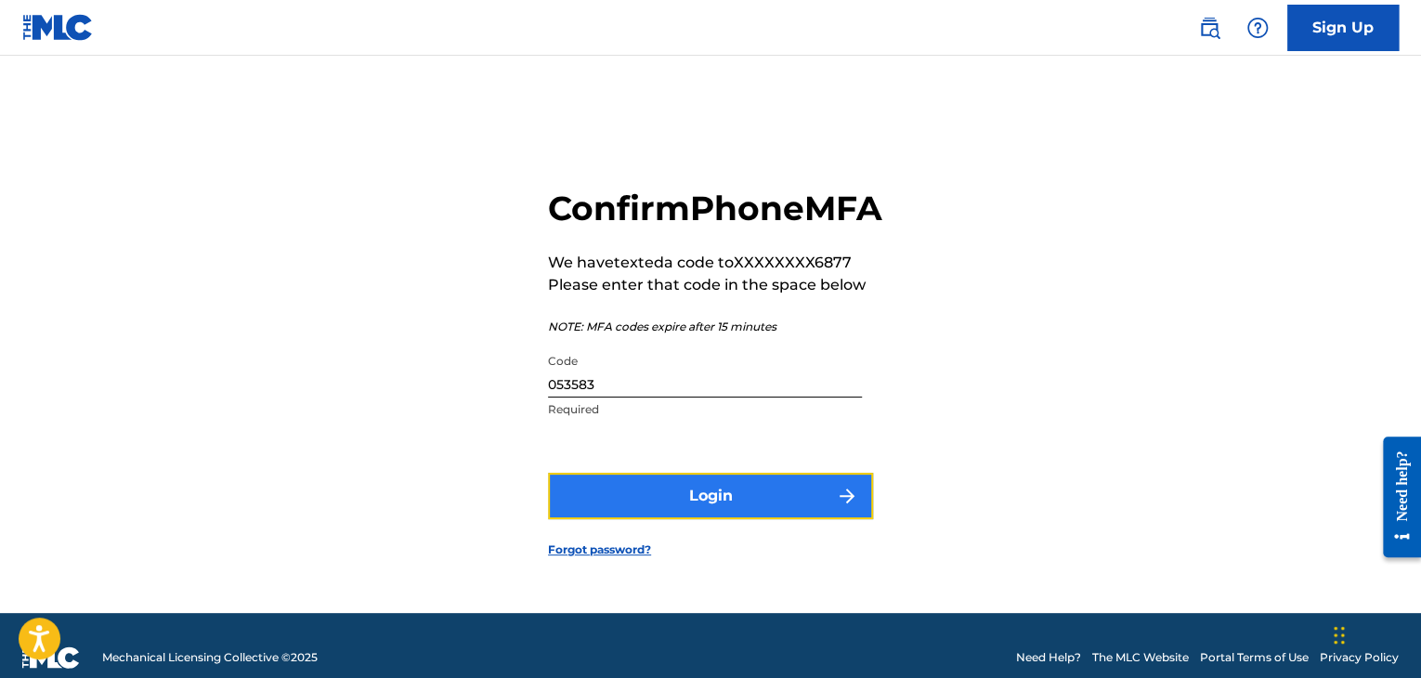
click at [650, 511] on button "Login" at bounding box center [710, 496] width 325 height 46
